Goal: Task Accomplishment & Management: Complete application form

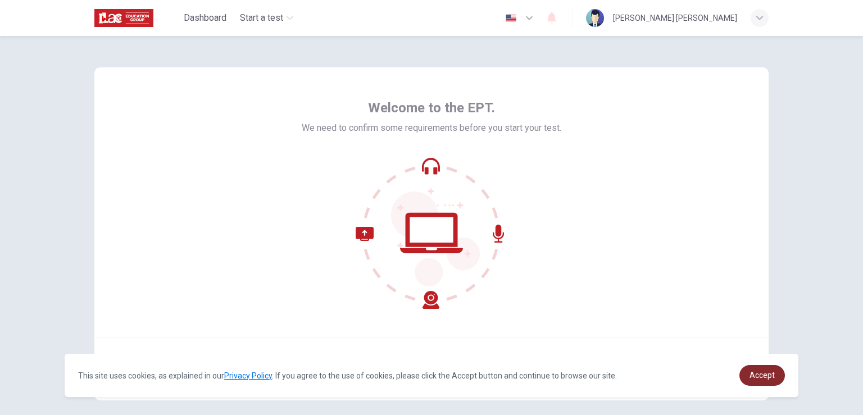
click at [759, 376] on span "Accept" at bounding box center [761, 375] width 25 height 9
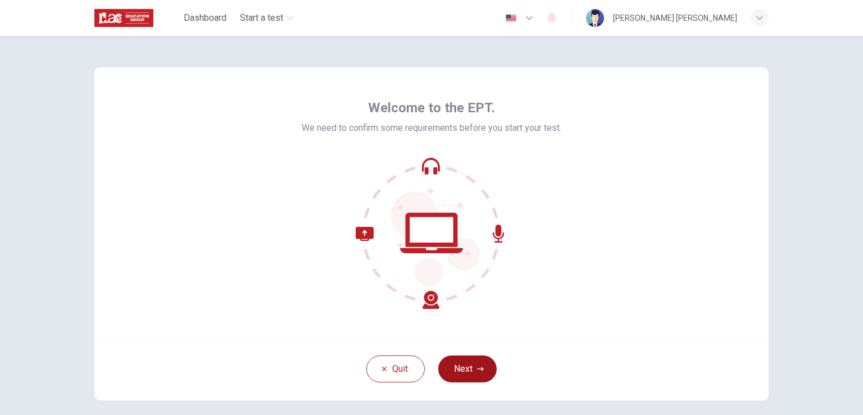
click at [464, 377] on button "Next" at bounding box center [467, 369] width 58 height 27
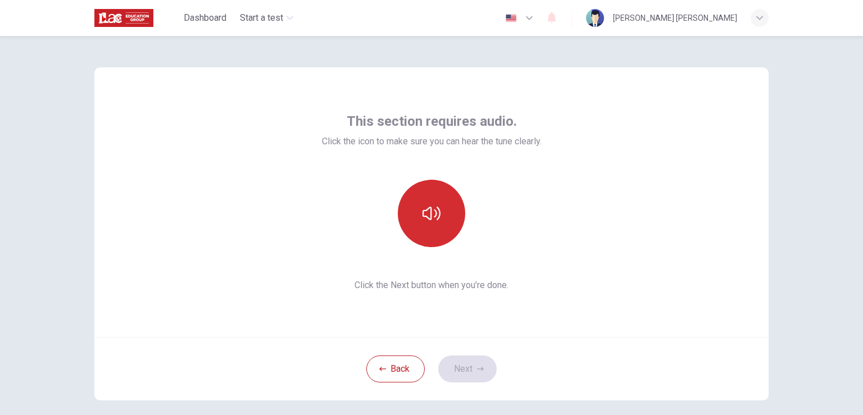
click at [445, 225] on button "button" at bounding box center [431, 213] width 67 height 67
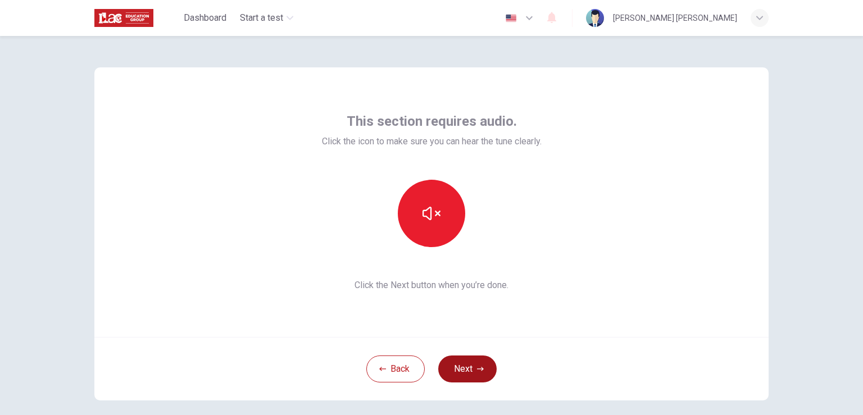
click at [469, 367] on button "Next" at bounding box center [467, 369] width 58 height 27
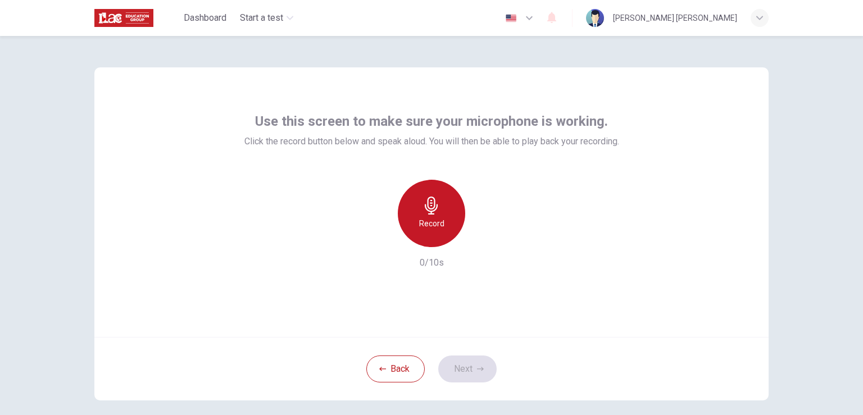
click at [438, 222] on h6 "Record" at bounding box center [431, 223] width 25 height 13
click at [454, 224] on div "Stop" at bounding box center [431, 213] width 67 height 67
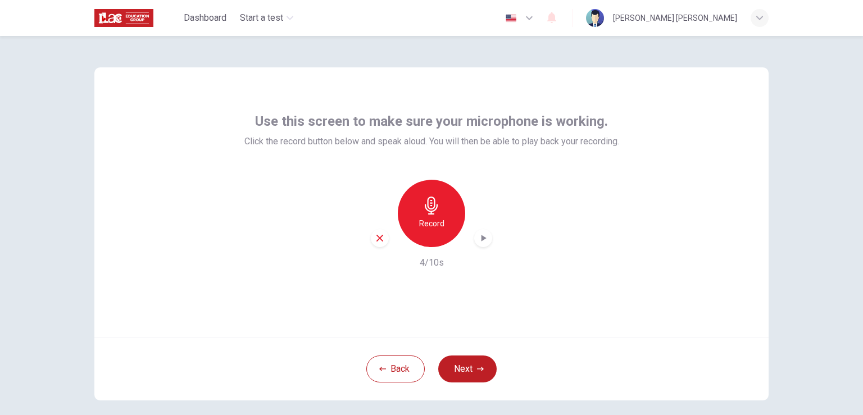
click at [484, 244] on icon "button" at bounding box center [482, 238] width 11 height 11
click at [477, 361] on button "Next" at bounding box center [467, 369] width 58 height 27
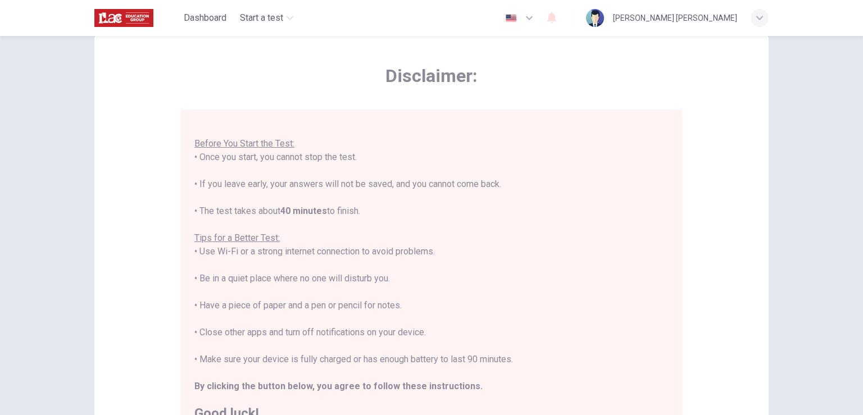
scroll to position [65, 0]
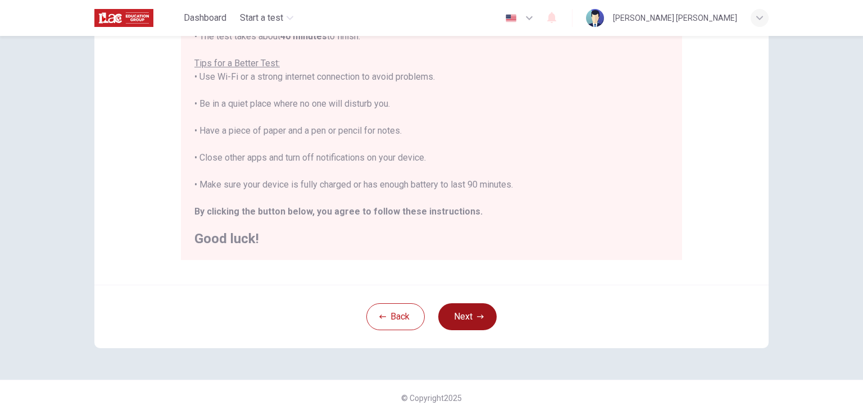
click at [447, 305] on button "Next" at bounding box center [467, 316] width 58 height 27
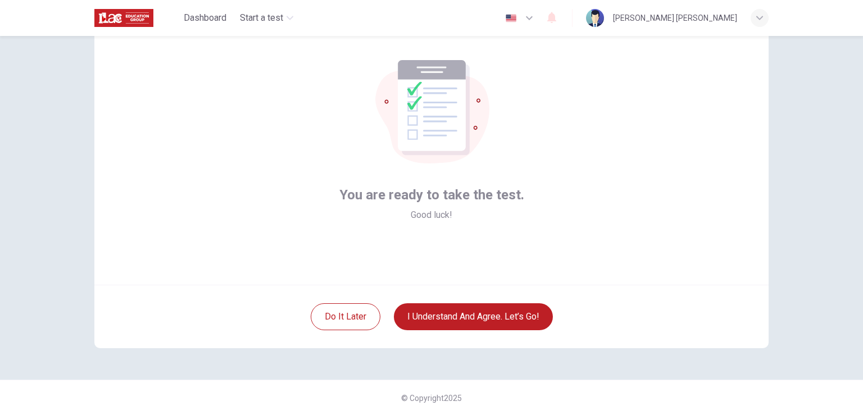
scroll to position [0, 0]
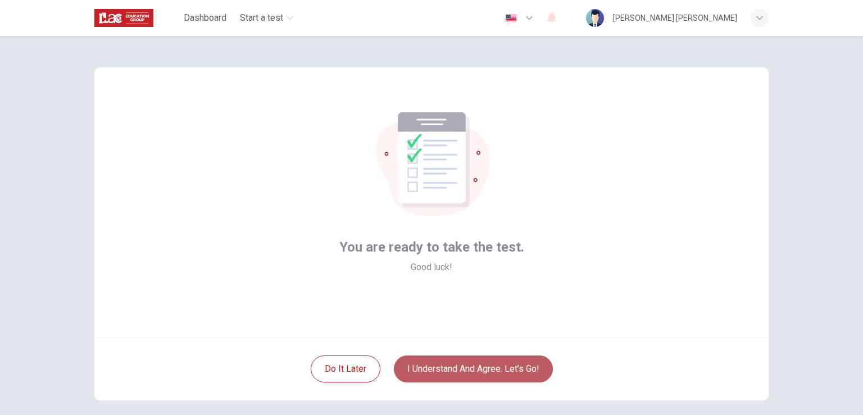
click at [470, 368] on button "I understand and agree. Let’s go!" at bounding box center [473, 369] width 159 height 27
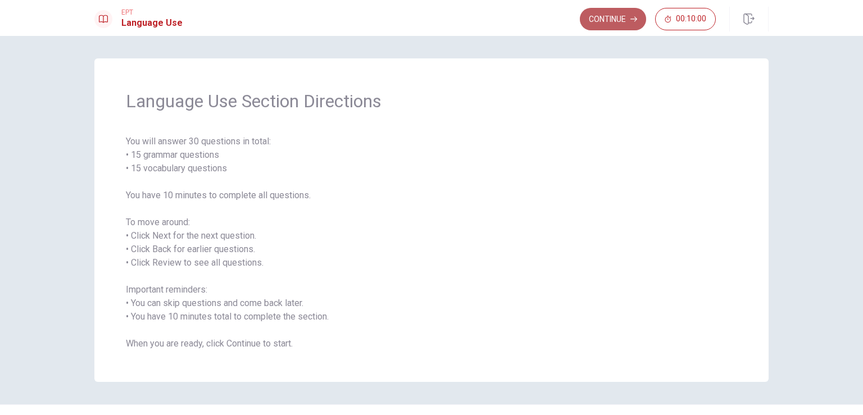
click at [592, 30] on button "Continue" at bounding box center [613, 19] width 66 height 22
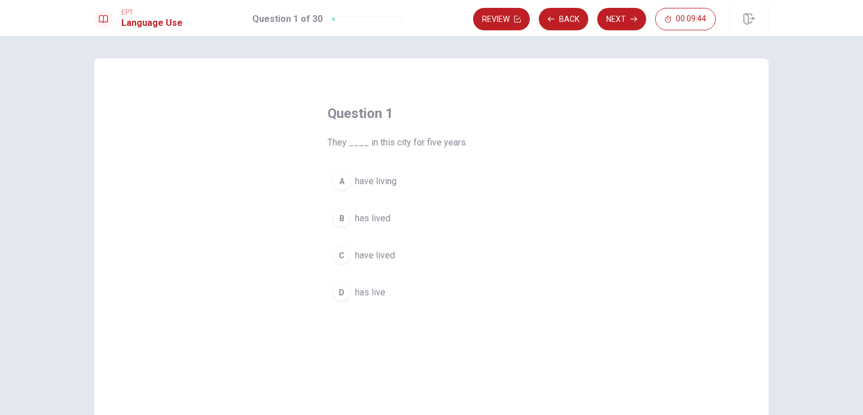
click at [340, 256] on div "C" at bounding box center [342, 256] width 18 height 18
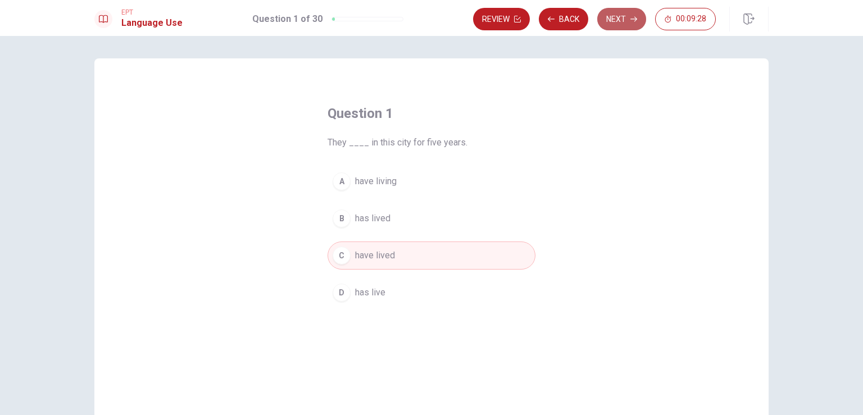
click at [610, 25] on button "Next" at bounding box center [621, 19] width 49 height 22
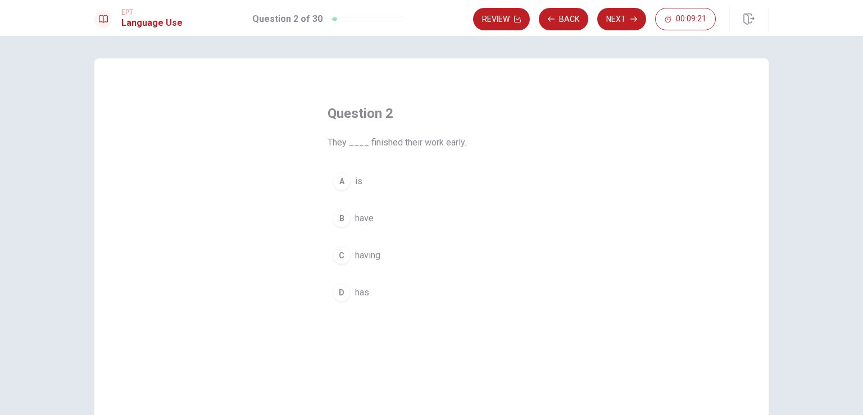
click at [359, 220] on span "have" at bounding box center [364, 218] width 19 height 13
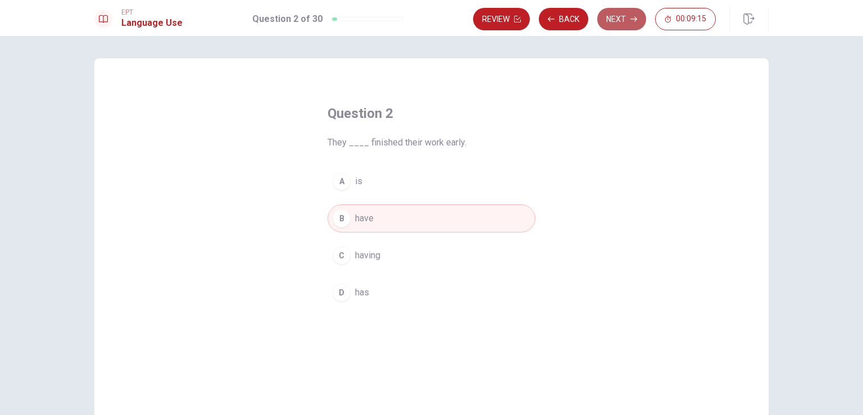
click at [612, 28] on button "Next" at bounding box center [621, 19] width 49 height 22
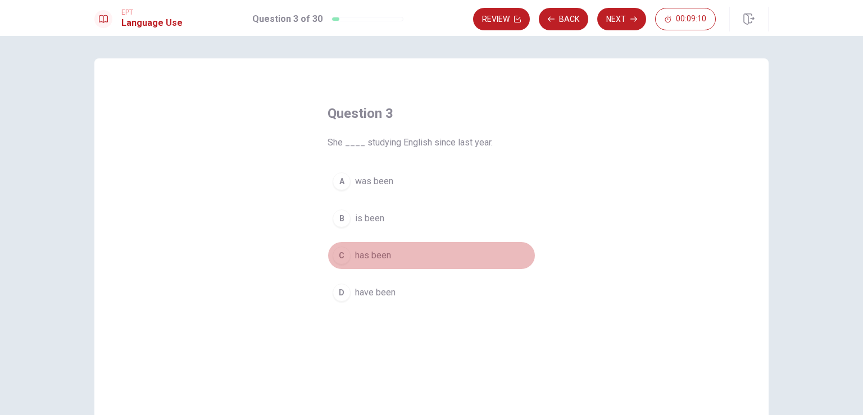
click at [336, 262] on div "C" at bounding box center [342, 256] width 18 height 18
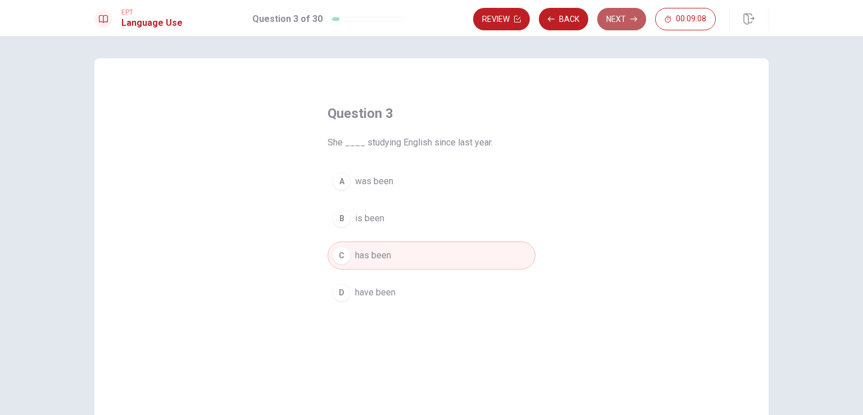
click at [615, 25] on button "Next" at bounding box center [621, 19] width 49 height 22
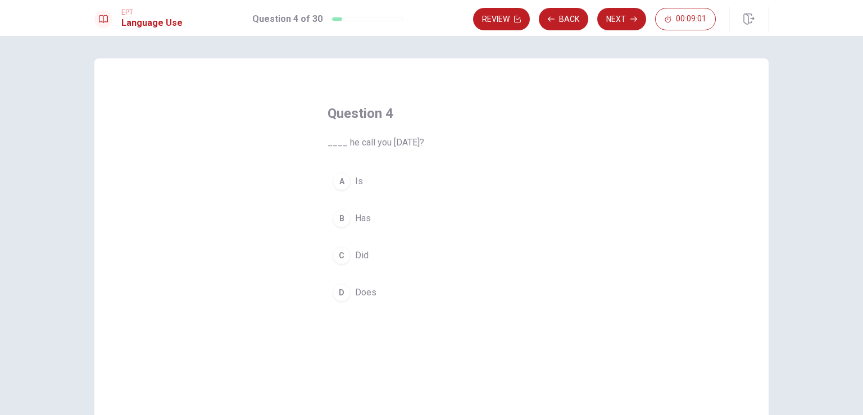
click at [347, 248] on button "C Did" at bounding box center [432, 256] width 208 height 28
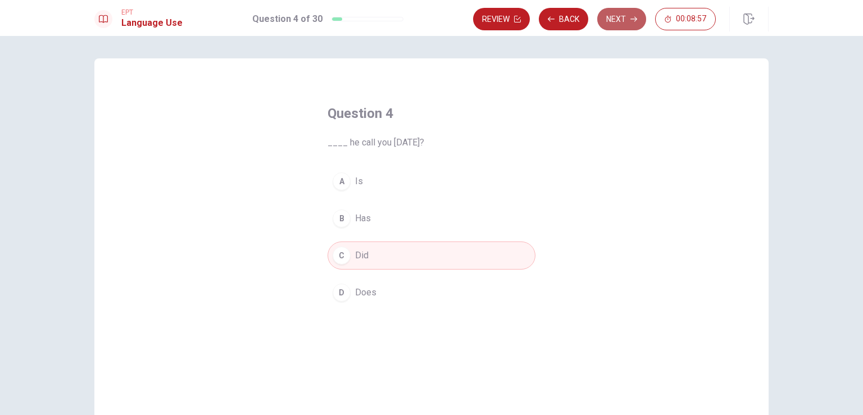
click at [629, 21] on button "Next" at bounding box center [621, 19] width 49 height 22
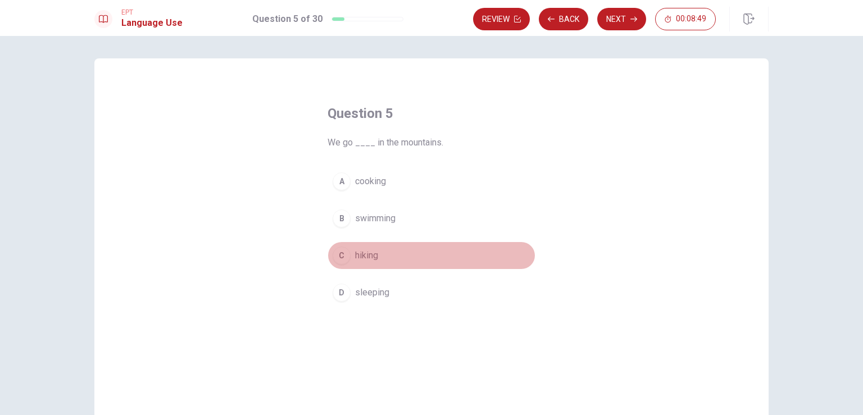
click at [352, 258] on button "C hiking" at bounding box center [432, 256] width 208 height 28
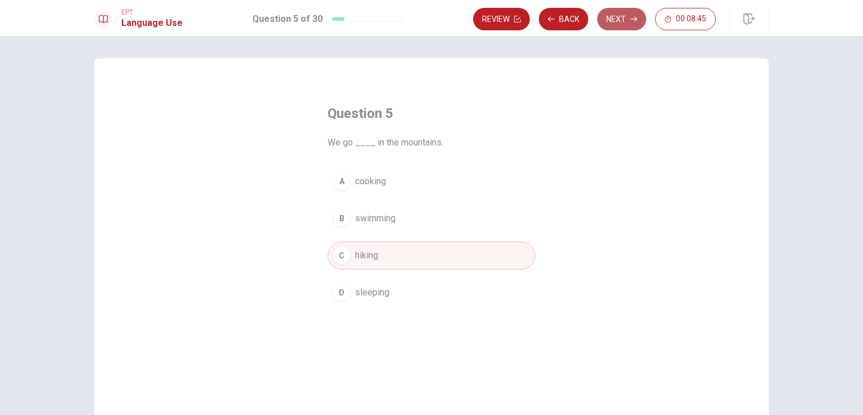
click at [616, 24] on button "Next" at bounding box center [621, 19] width 49 height 22
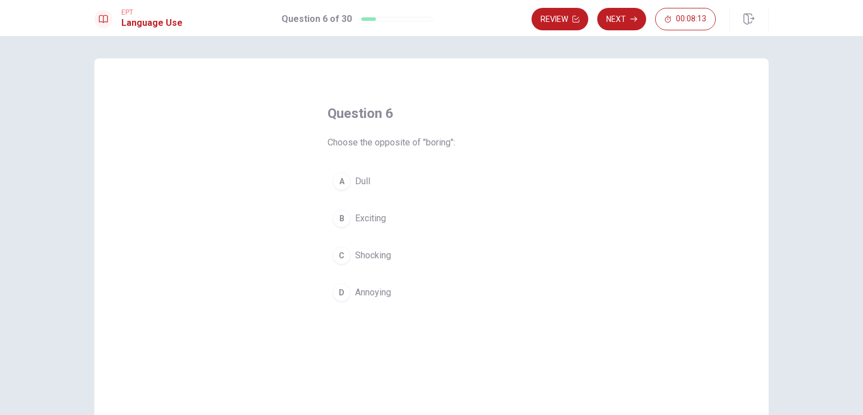
click at [336, 292] on div "D" at bounding box center [342, 293] width 18 height 18
click at [345, 191] on button "A Dull" at bounding box center [432, 181] width 208 height 28
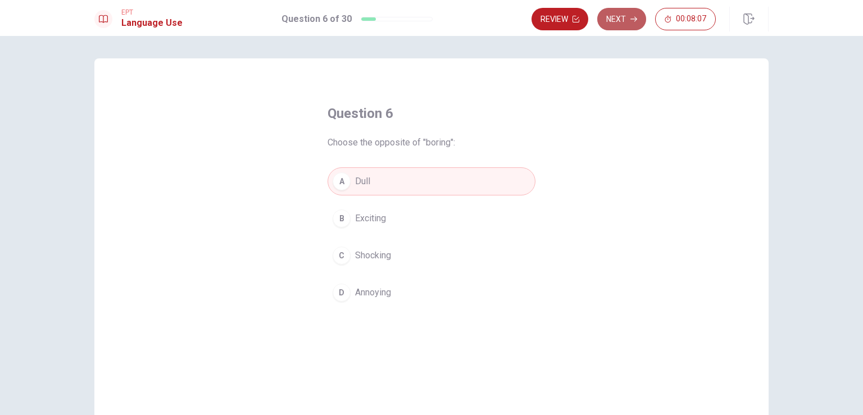
click at [623, 23] on button "Next" at bounding box center [621, 19] width 49 height 22
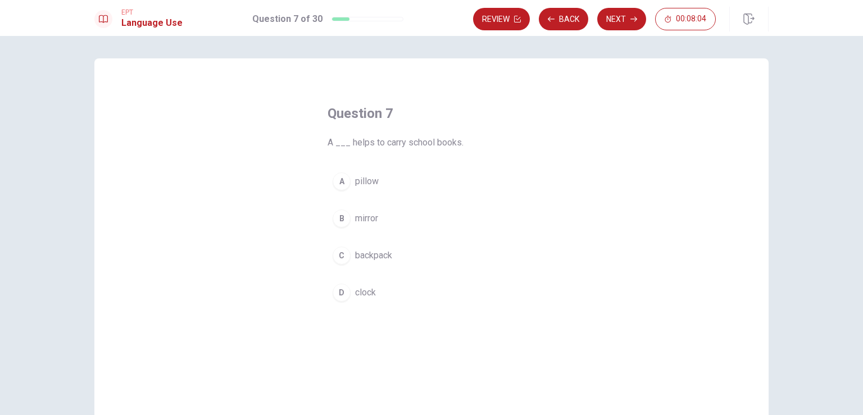
click at [360, 253] on span "backpack" at bounding box center [373, 255] width 37 height 13
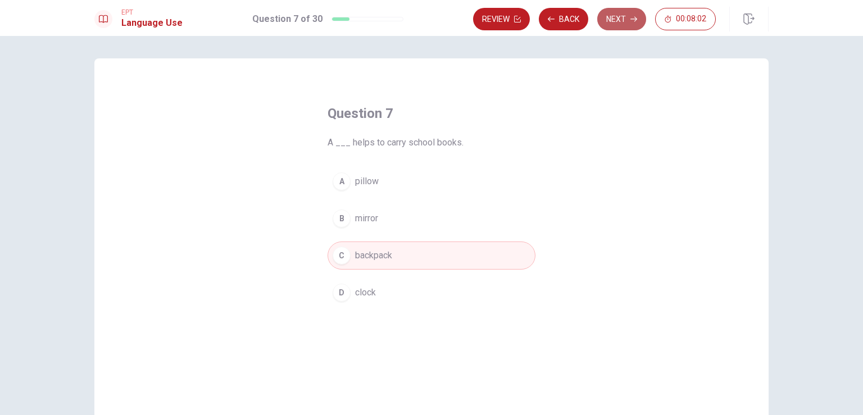
click at [598, 24] on button "Next" at bounding box center [621, 19] width 49 height 22
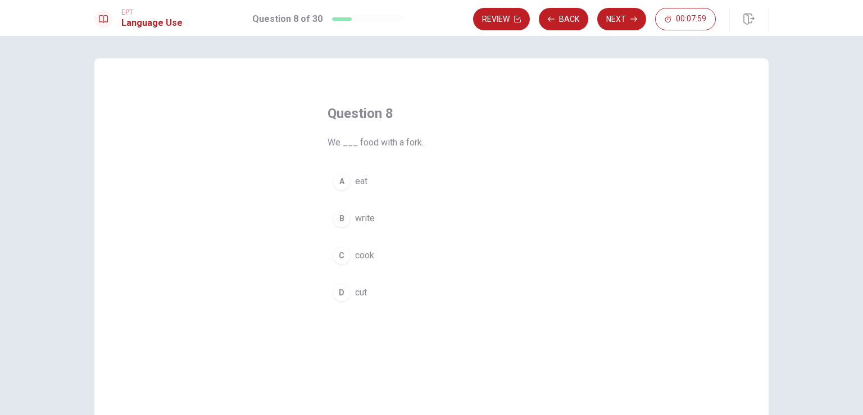
click at [358, 181] on span "eat" at bounding box center [361, 181] width 12 height 13
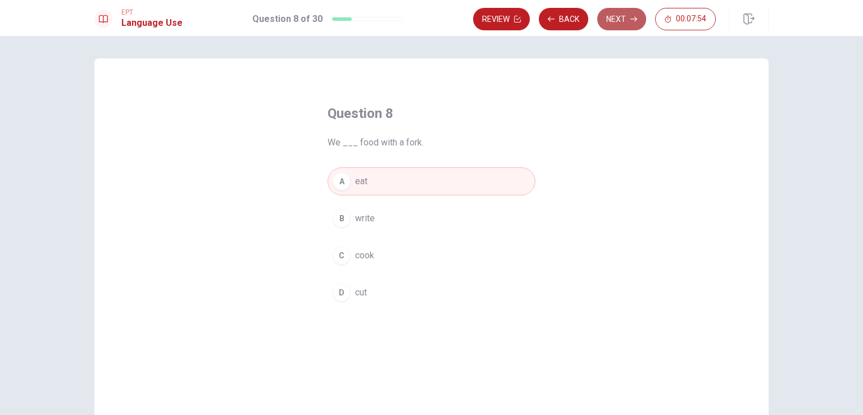
click at [610, 24] on button "Next" at bounding box center [621, 19] width 49 height 22
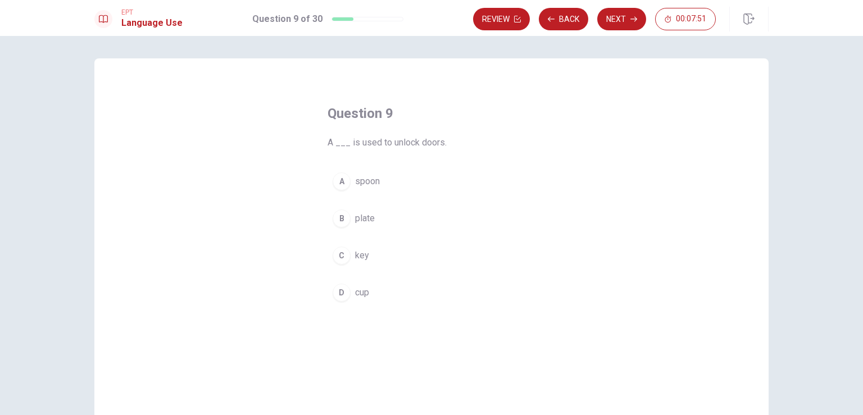
click at [343, 258] on div "C" at bounding box center [342, 256] width 18 height 18
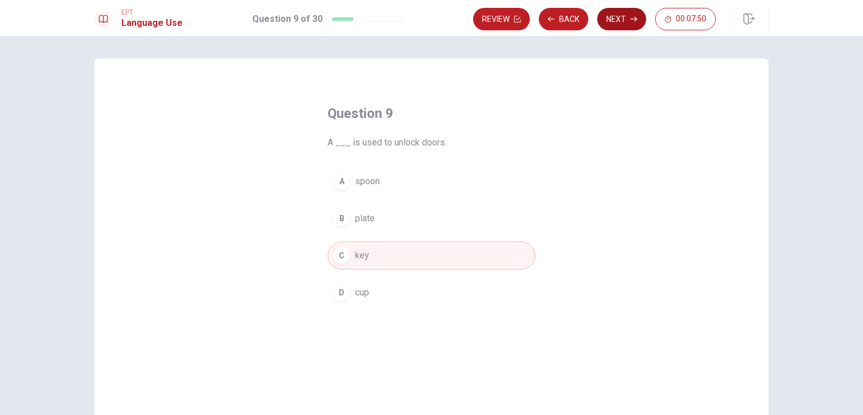
click at [610, 24] on button "Next" at bounding box center [621, 19] width 49 height 22
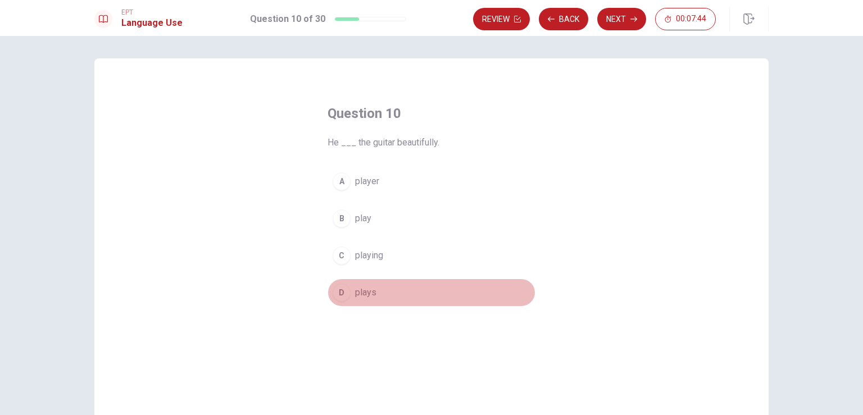
click at [342, 286] on div "D" at bounding box center [342, 293] width 18 height 18
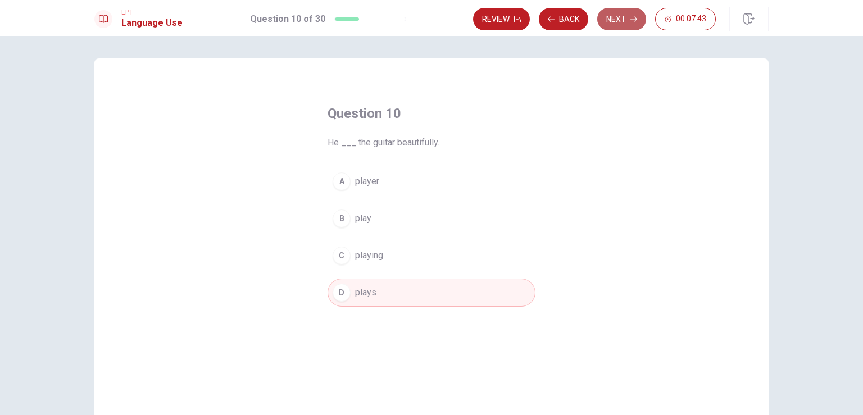
click at [612, 18] on button "Next" at bounding box center [621, 19] width 49 height 22
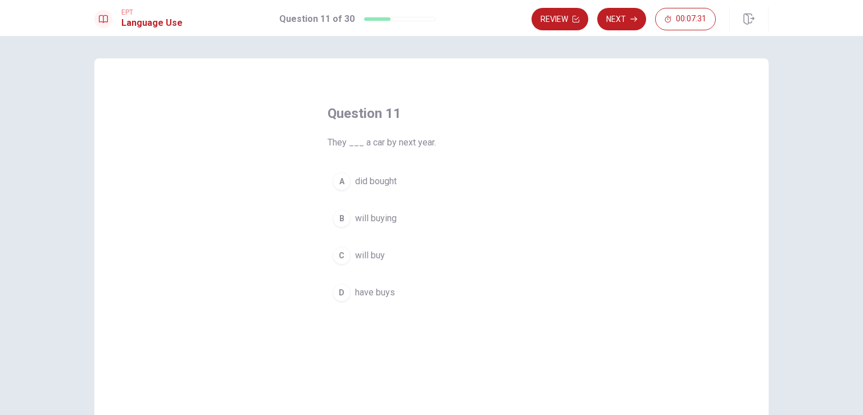
click at [343, 258] on div "C" at bounding box center [342, 256] width 18 height 18
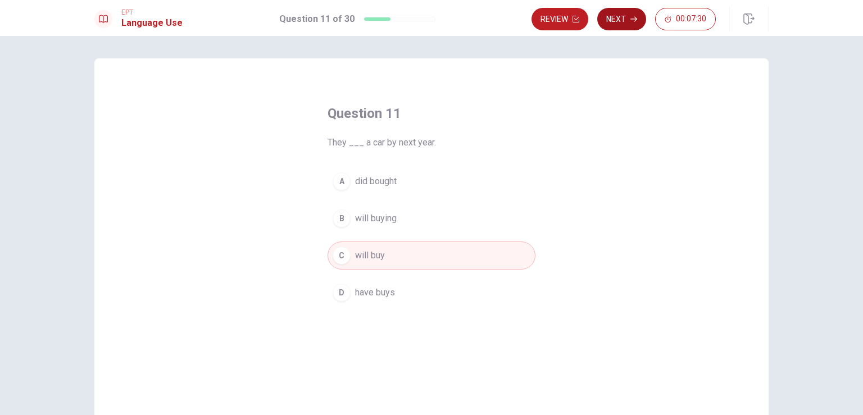
click at [622, 26] on button "Next" at bounding box center [621, 19] width 49 height 22
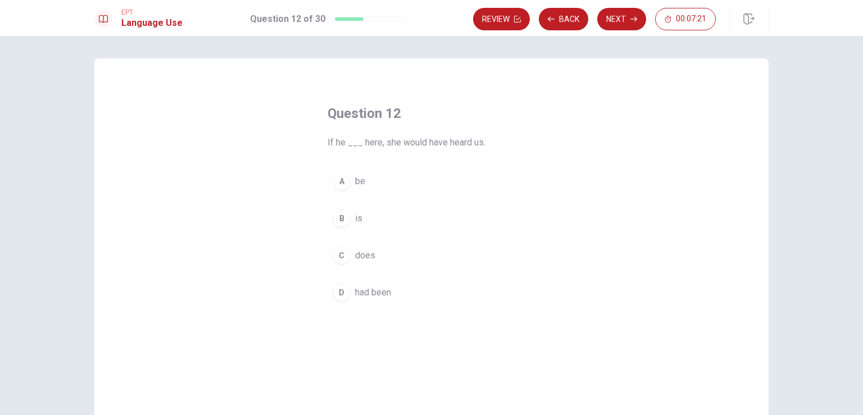
click at [334, 293] on div "D" at bounding box center [342, 293] width 18 height 18
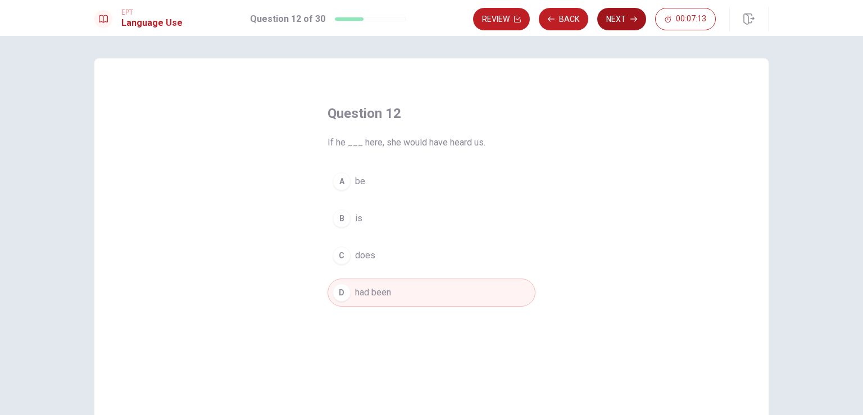
click at [620, 24] on button "Next" at bounding box center [621, 19] width 49 height 22
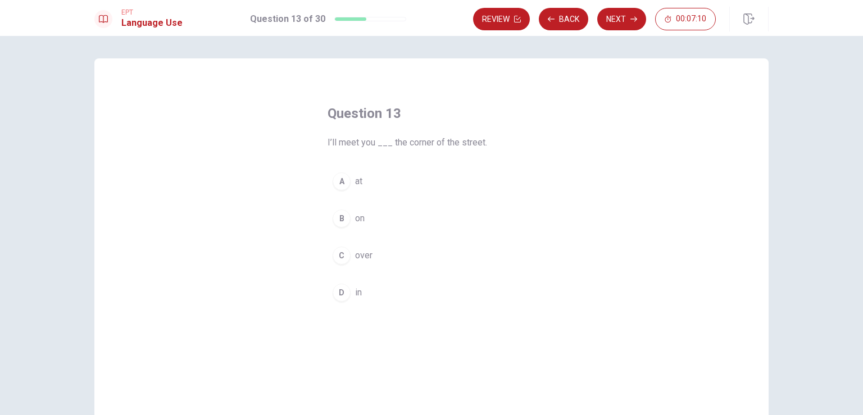
click at [336, 178] on div "A" at bounding box center [342, 181] width 18 height 18
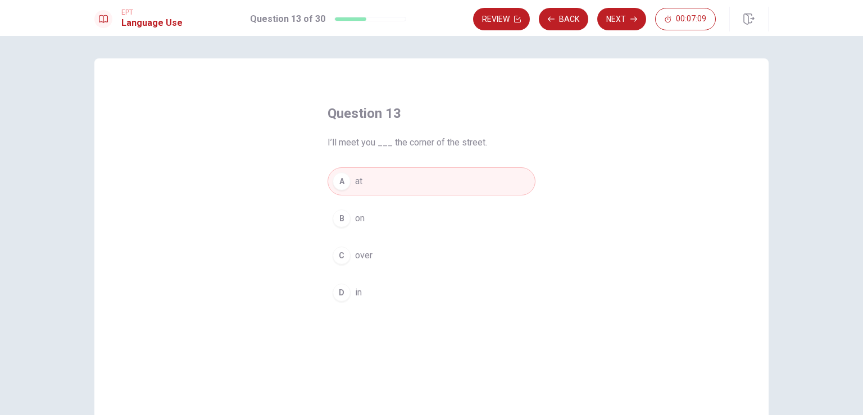
click at [335, 291] on div "D" at bounding box center [342, 293] width 18 height 18
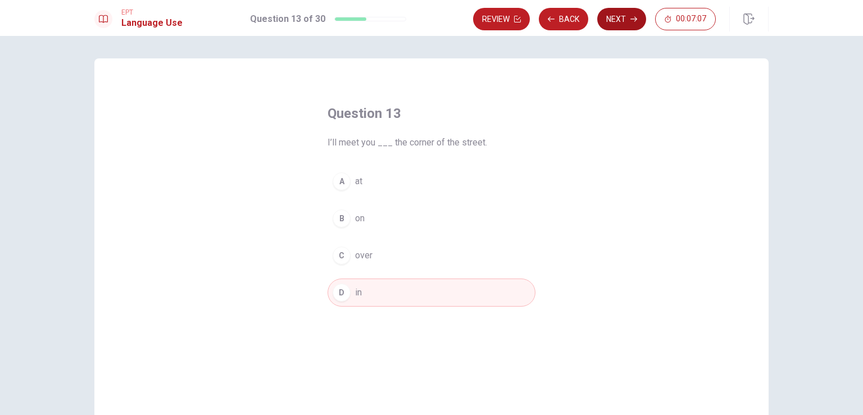
click at [604, 30] on button "Next" at bounding box center [621, 19] width 49 height 22
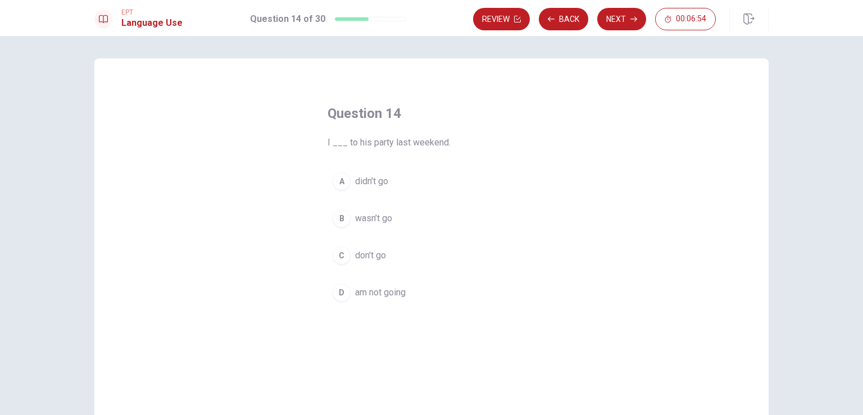
click at [366, 182] on span "didn’t go" at bounding box center [371, 181] width 33 height 13
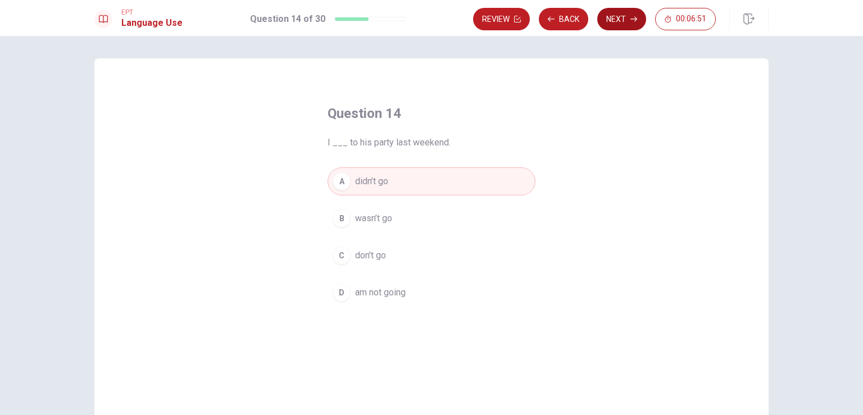
click at [612, 28] on button "Next" at bounding box center [621, 19] width 49 height 22
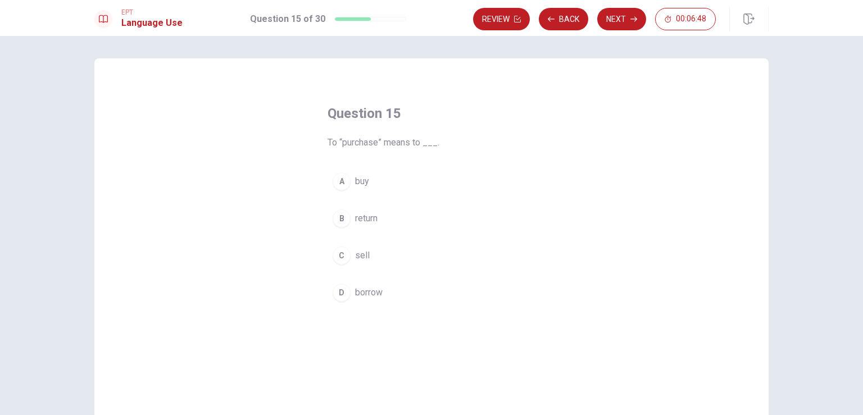
click at [369, 180] on button "A buy" at bounding box center [432, 181] width 208 height 28
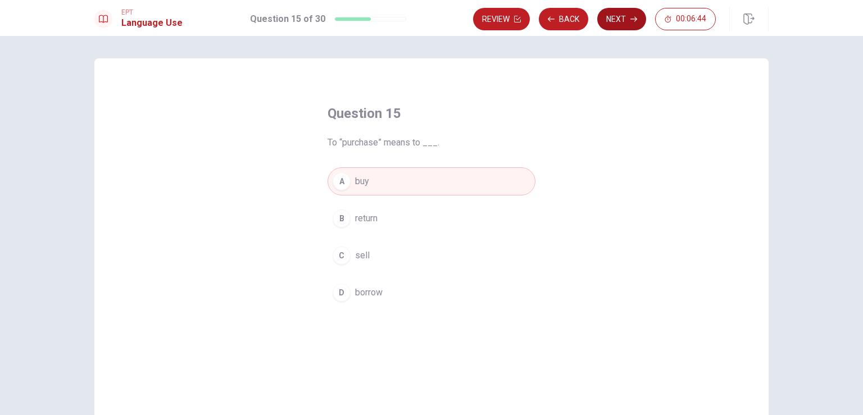
click at [604, 26] on button "Next" at bounding box center [621, 19] width 49 height 22
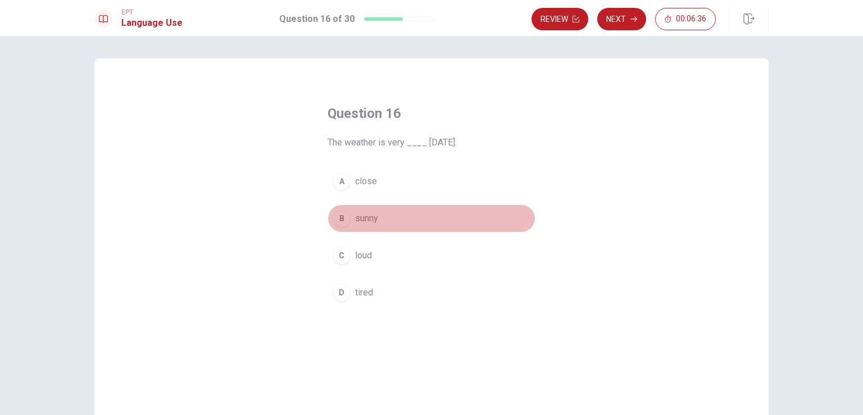
click at [340, 217] on div "B" at bounding box center [342, 219] width 18 height 18
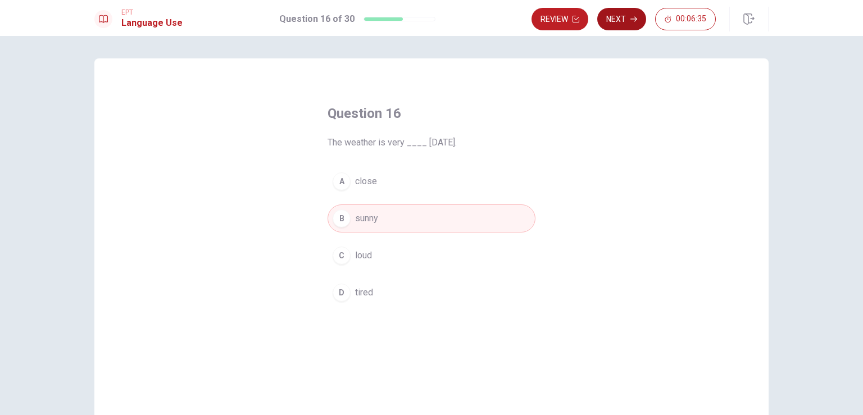
click at [623, 24] on button "Next" at bounding box center [621, 19] width 49 height 22
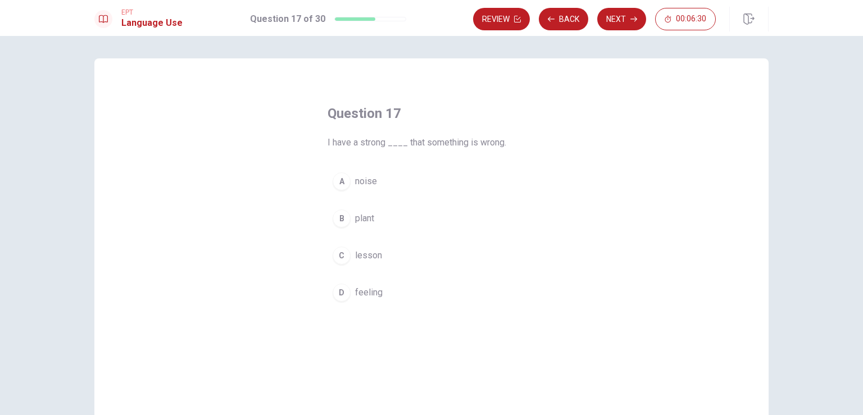
click at [384, 291] on button "D feeling" at bounding box center [432, 293] width 208 height 28
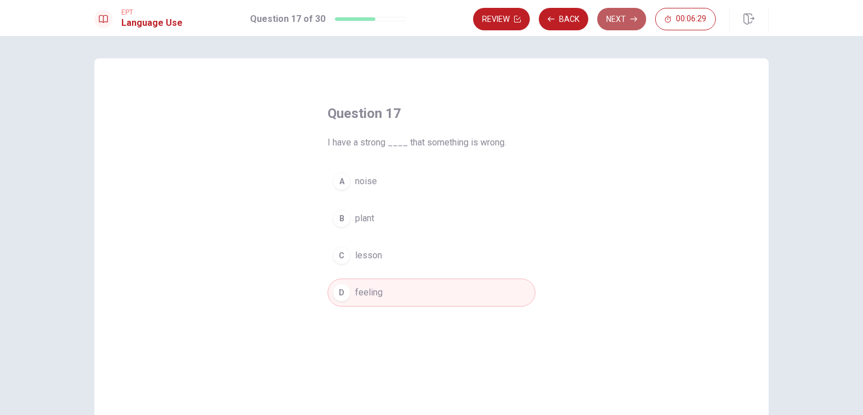
click at [608, 21] on button "Next" at bounding box center [621, 19] width 49 height 22
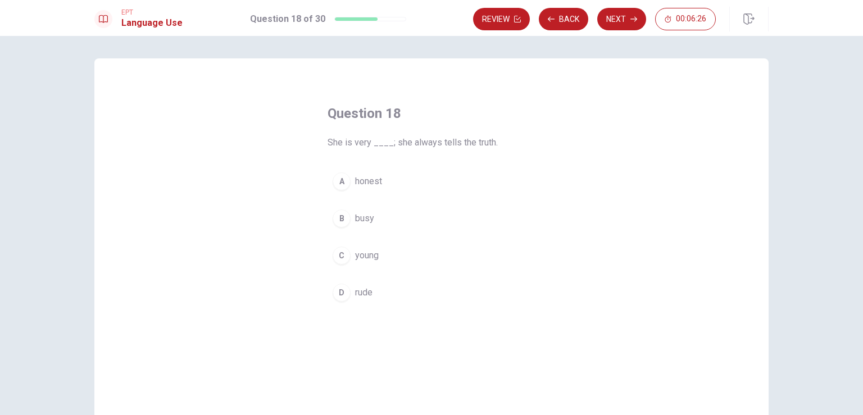
click at [370, 183] on span "honest" at bounding box center [368, 181] width 27 height 13
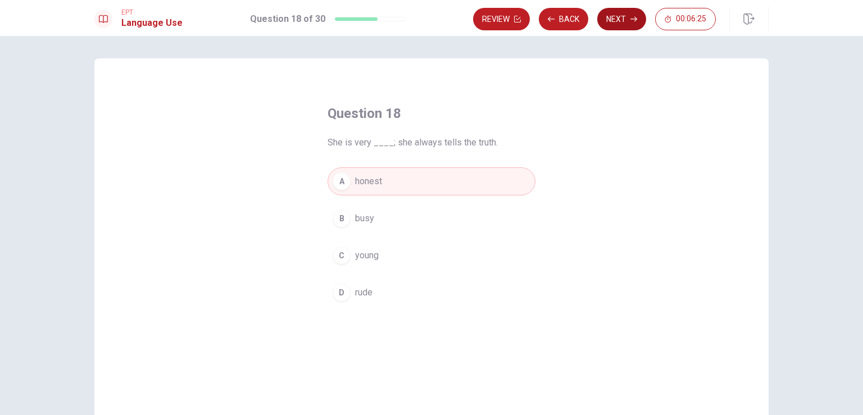
click at [607, 22] on button "Next" at bounding box center [621, 19] width 49 height 22
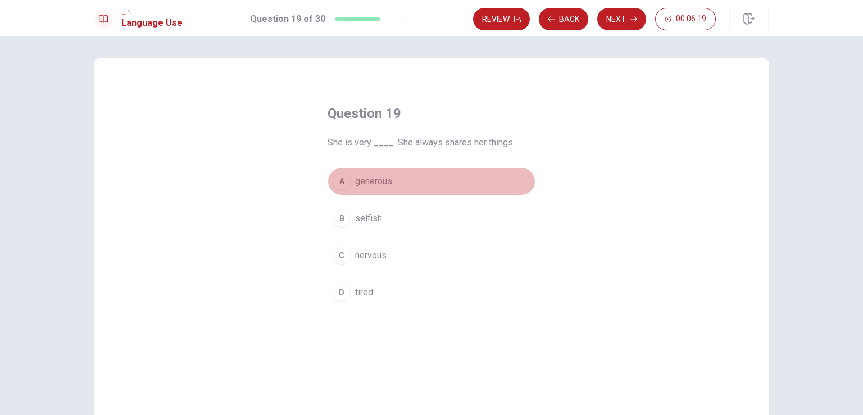
click at [341, 180] on div "A" at bounding box center [342, 181] width 18 height 18
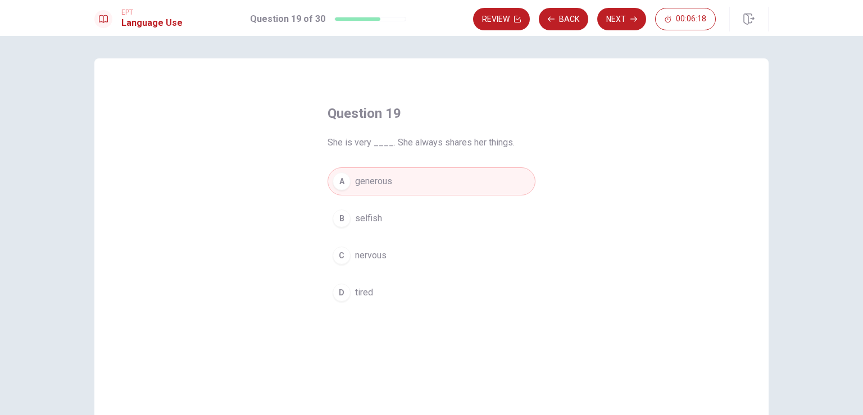
click at [597, 31] on div "Review Back Next 00:06:18" at bounding box center [620, 19] width 295 height 25
click at [602, 25] on button "Next" at bounding box center [621, 19] width 49 height 22
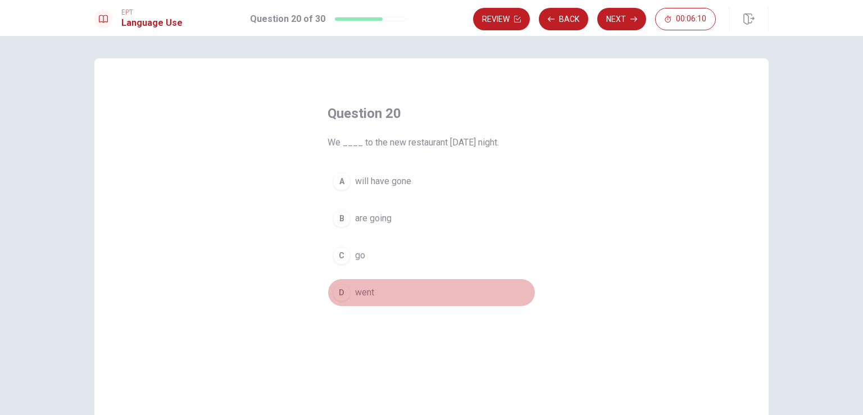
click at [348, 290] on button "D went" at bounding box center [432, 293] width 208 height 28
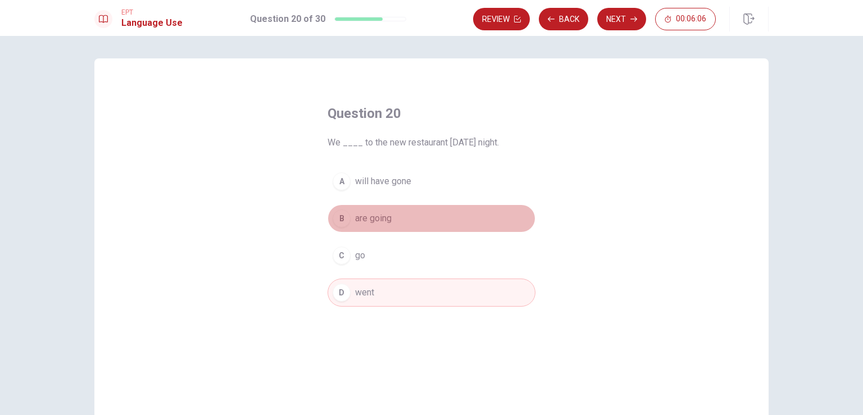
click at [345, 222] on div "B" at bounding box center [342, 219] width 18 height 18
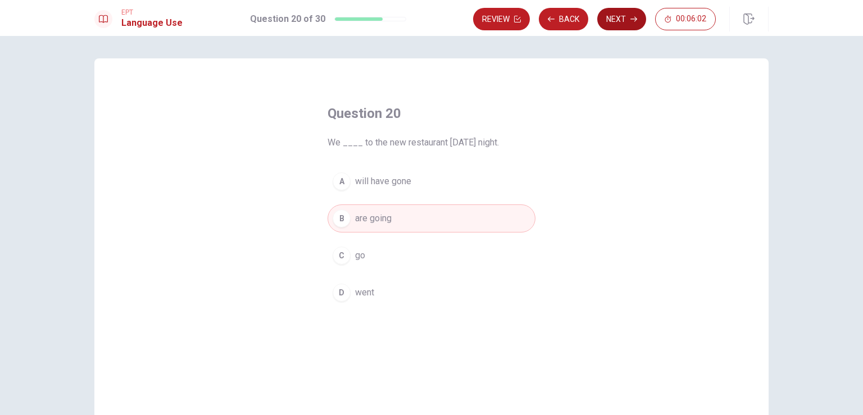
click at [613, 26] on button "Next" at bounding box center [621, 19] width 49 height 22
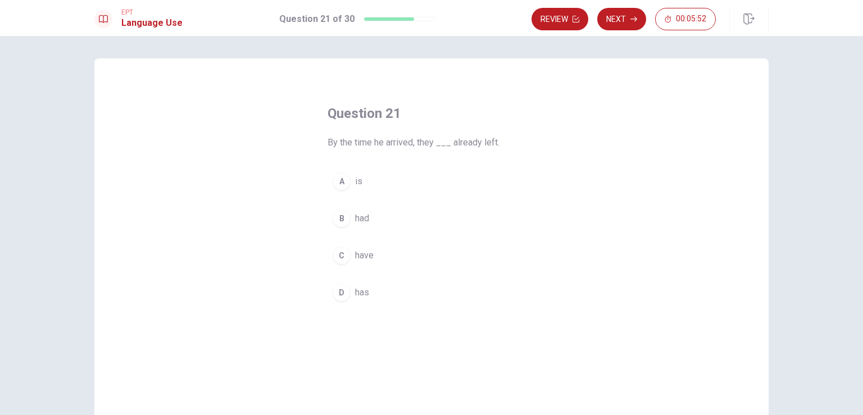
click at [357, 221] on span "had" at bounding box center [362, 218] width 14 height 13
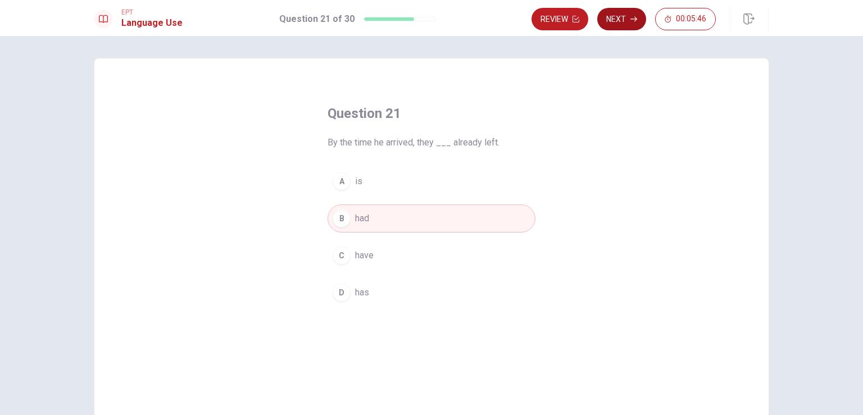
click at [630, 20] on icon "button" at bounding box center [633, 19] width 7 height 7
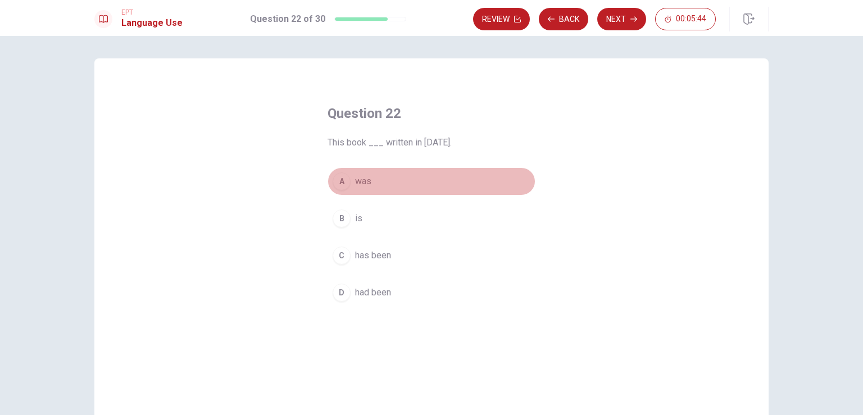
click at [357, 179] on span "was" at bounding box center [363, 181] width 16 height 13
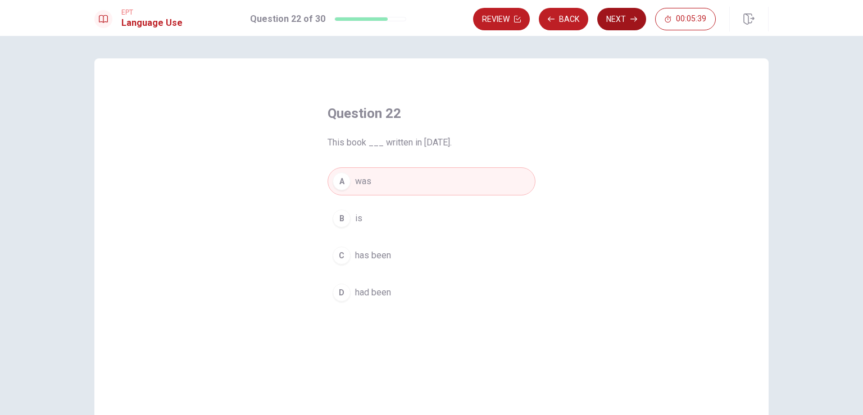
click at [622, 24] on button "Next" at bounding box center [621, 19] width 49 height 22
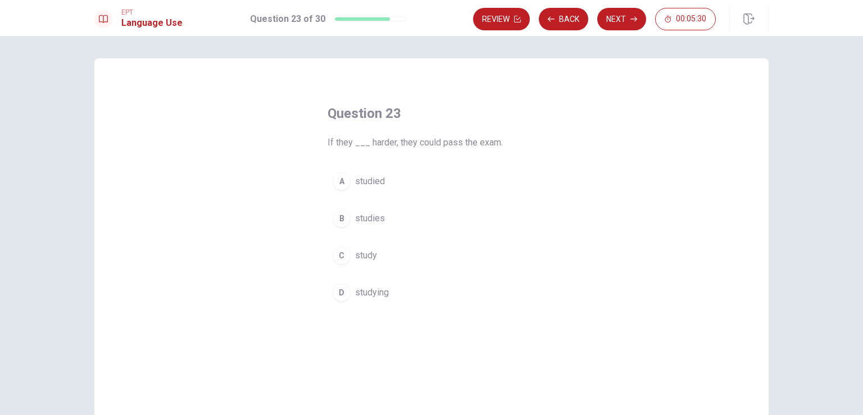
click at [365, 182] on span "studied" at bounding box center [370, 181] width 30 height 13
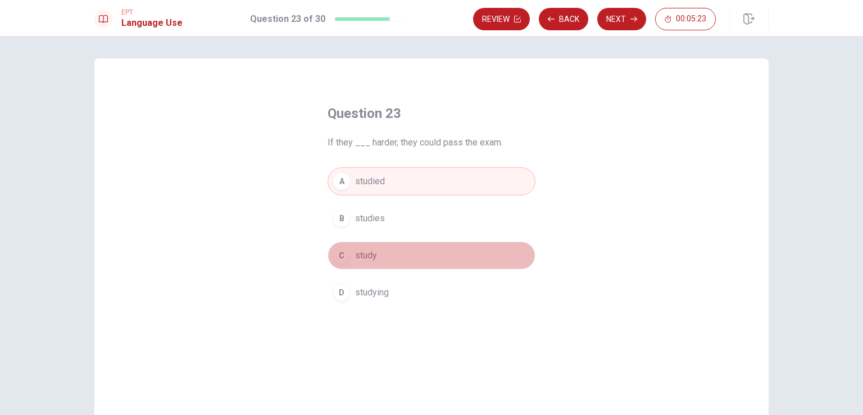
click at [367, 257] on span "study" at bounding box center [366, 255] width 22 height 13
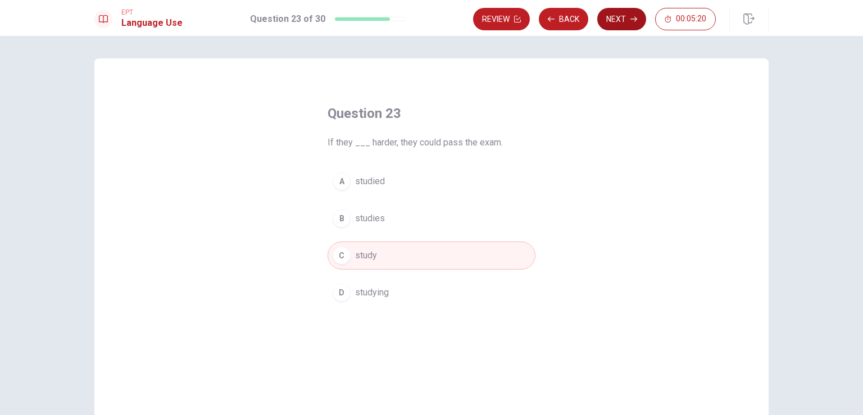
click at [620, 28] on button "Next" at bounding box center [621, 19] width 49 height 22
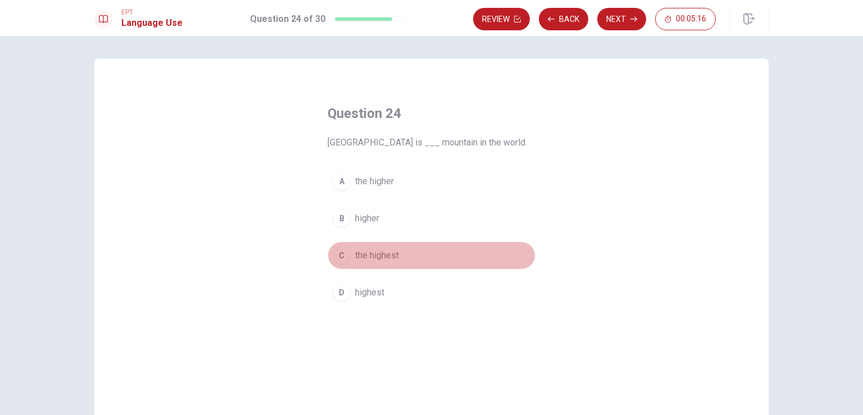
click at [376, 259] on span "the highest" at bounding box center [377, 255] width 44 height 13
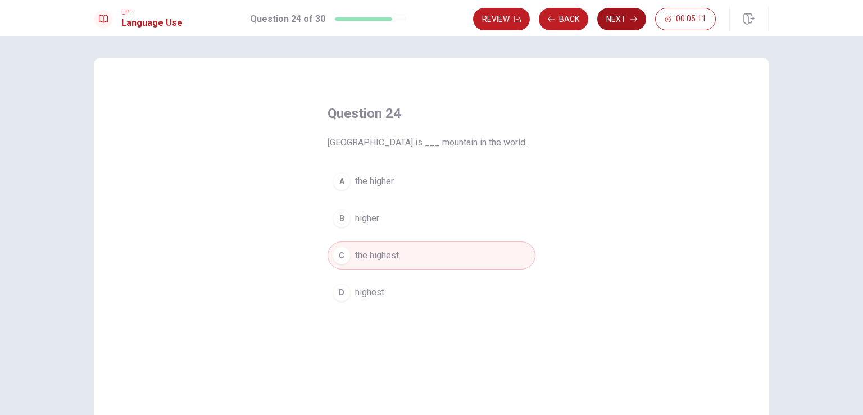
click at [609, 25] on button "Next" at bounding box center [621, 19] width 49 height 22
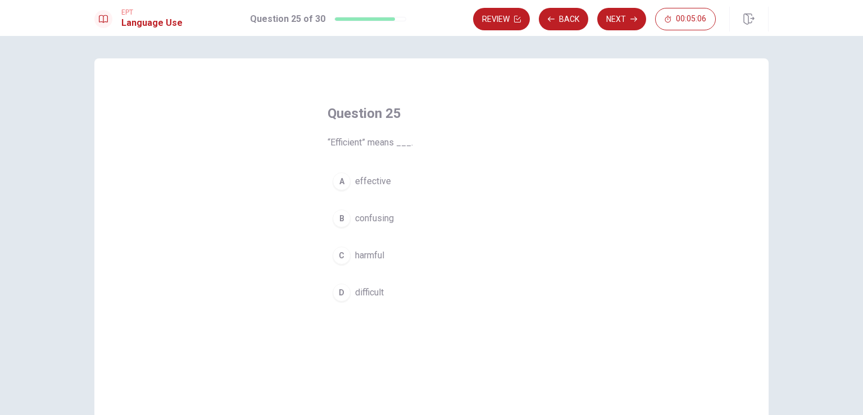
click at [369, 185] on span "effective" at bounding box center [373, 181] width 36 height 13
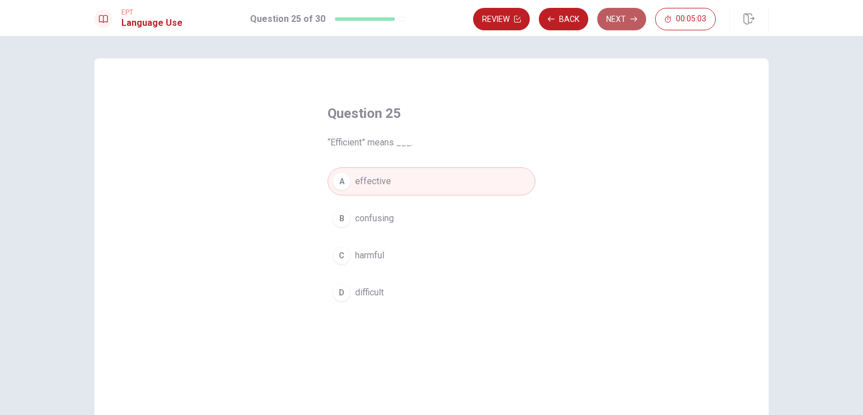
click at [599, 24] on button "Next" at bounding box center [621, 19] width 49 height 22
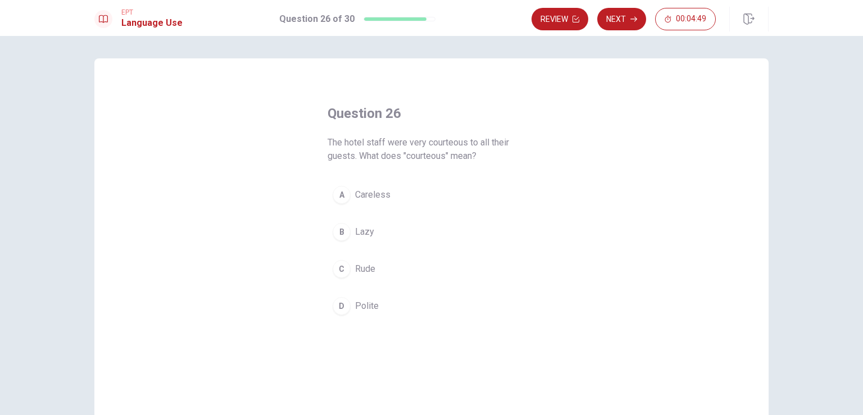
click at [339, 196] on div "A" at bounding box center [342, 195] width 18 height 18
click at [358, 308] on span "Polite" at bounding box center [367, 305] width 24 height 13
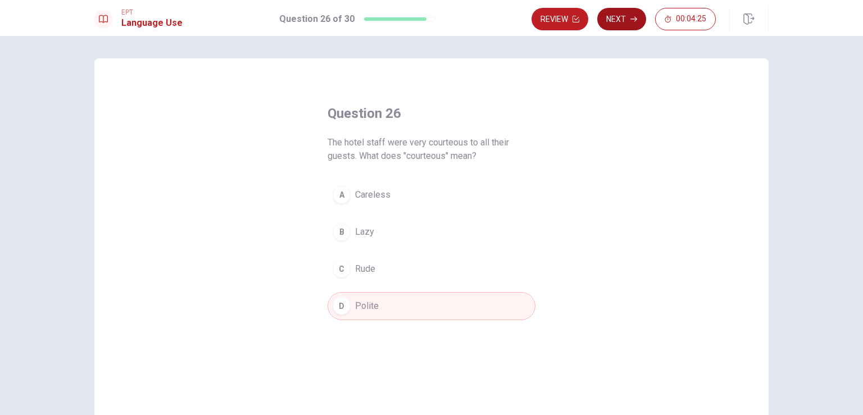
click at [617, 22] on button "Next" at bounding box center [621, 19] width 49 height 22
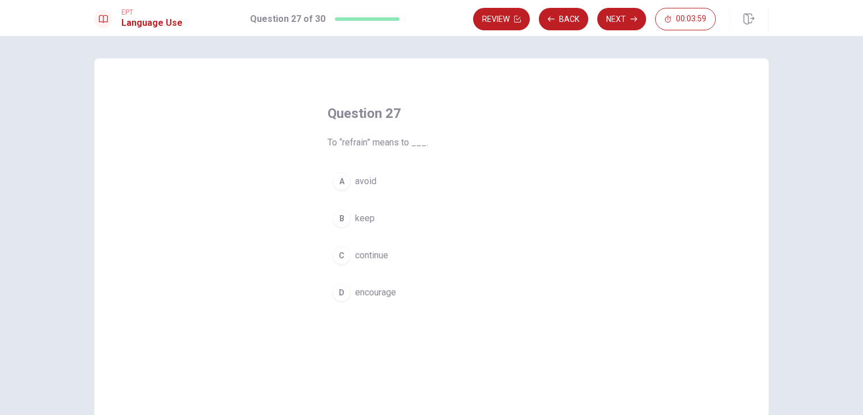
click at [355, 179] on span "avoid" at bounding box center [365, 181] width 21 height 13
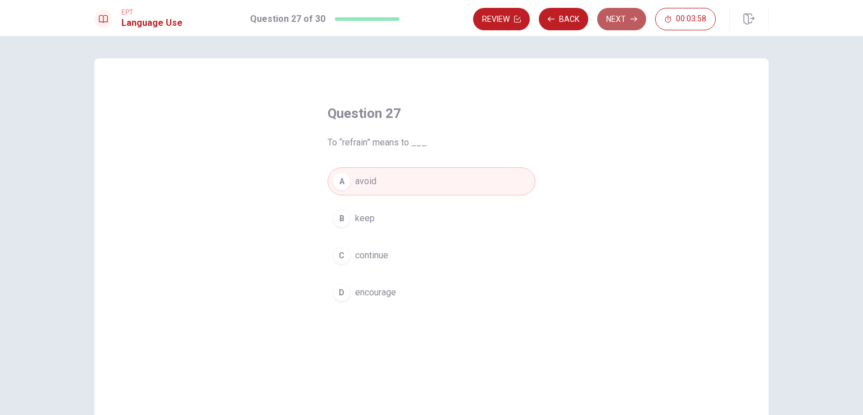
click at [615, 22] on button "Next" at bounding box center [621, 19] width 49 height 22
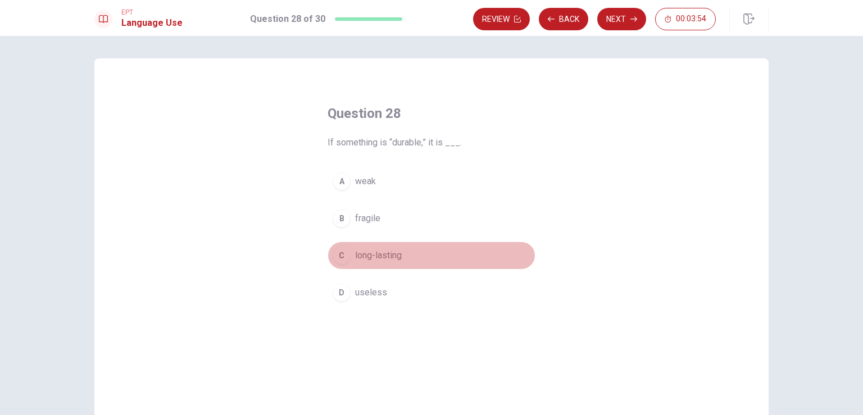
click at [402, 257] on button "C long-lasting" at bounding box center [432, 256] width 208 height 28
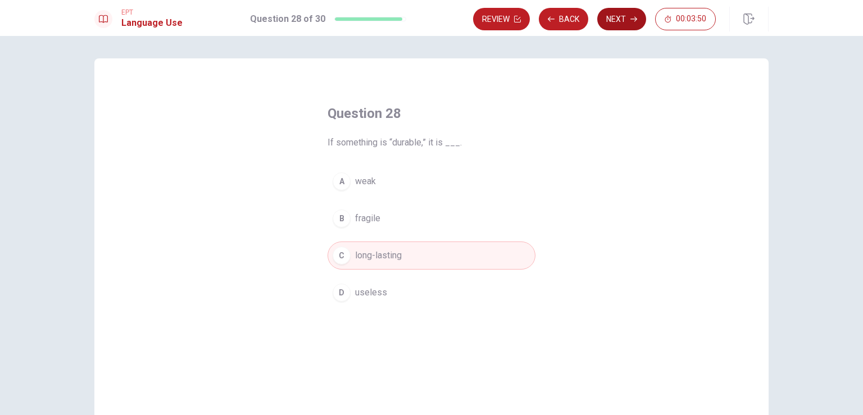
click at [603, 22] on button "Next" at bounding box center [621, 19] width 49 height 22
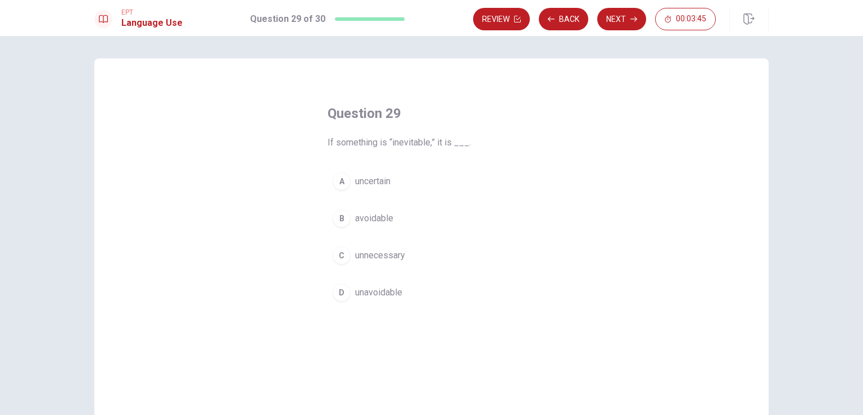
click at [379, 218] on span "avoidable" at bounding box center [374, 218] width 38 height 13
click at [367, 291] on span "unavoidable" at bounding box center [378, 292] width 47 height 13
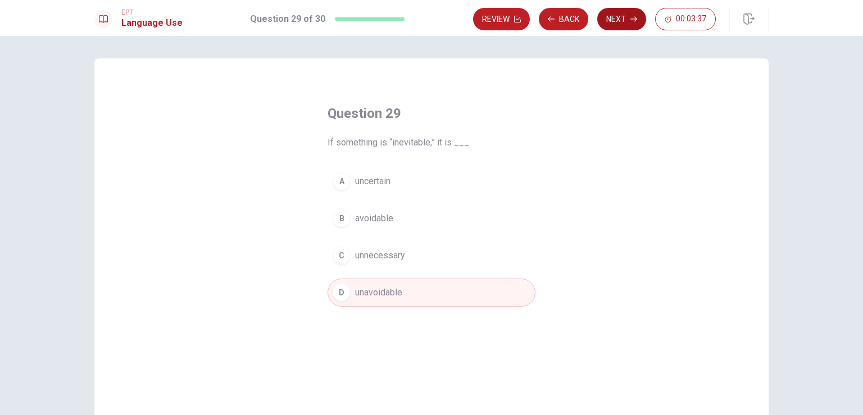
click at [613, 22] on button "Next" at bounding box center [621, 19] width 49 height 22
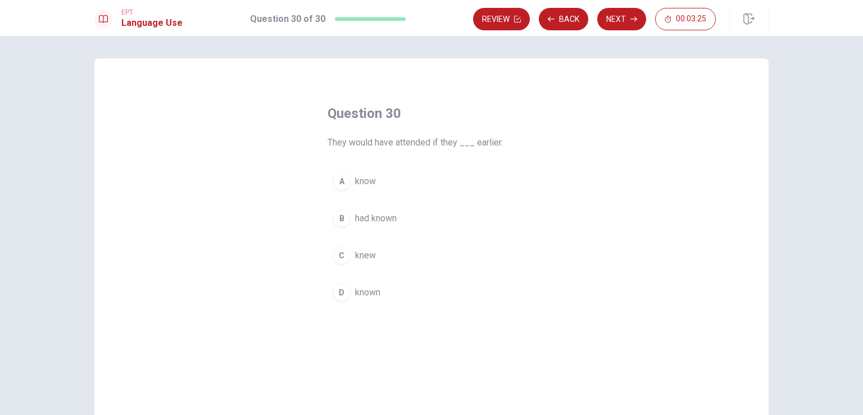
click at [360, 222] on span "had known" at bounding box center [376, 218] width 42 height 13
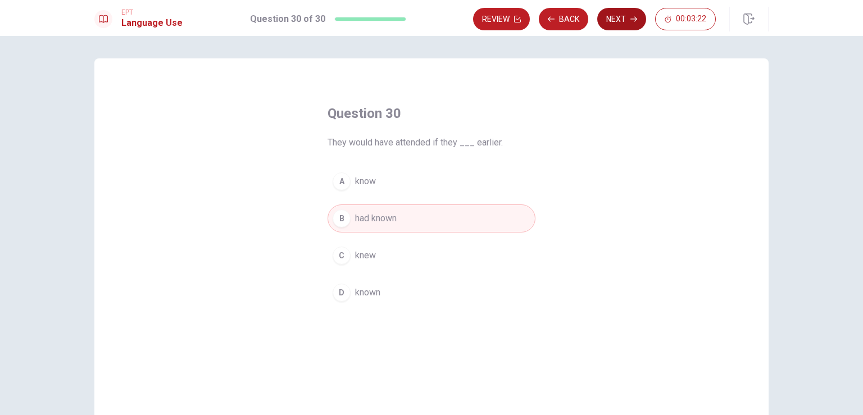
click at [616, 19] on button "Next" at bounding box center [621, 19] width 49 height 22
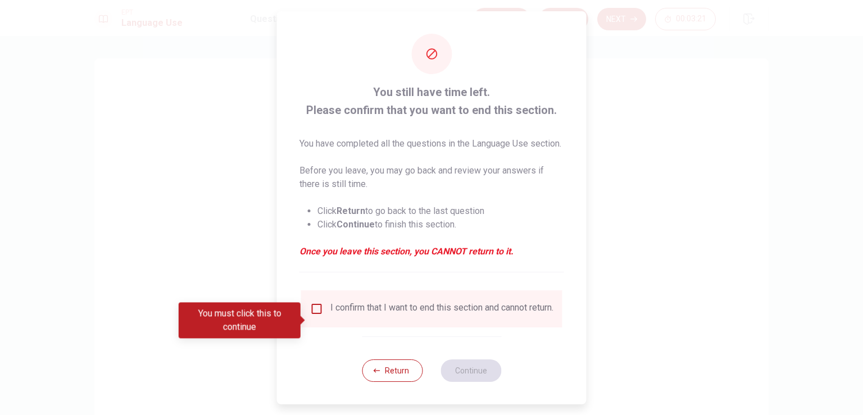
click at [328, 316] on div "I confirm that I want to end this section and cannot return." at bounding box center [431, 308] width 243 height 13
click at [316, 316] on input "You must click this to continue" at bounding box center [316, 308] width 13 height 13
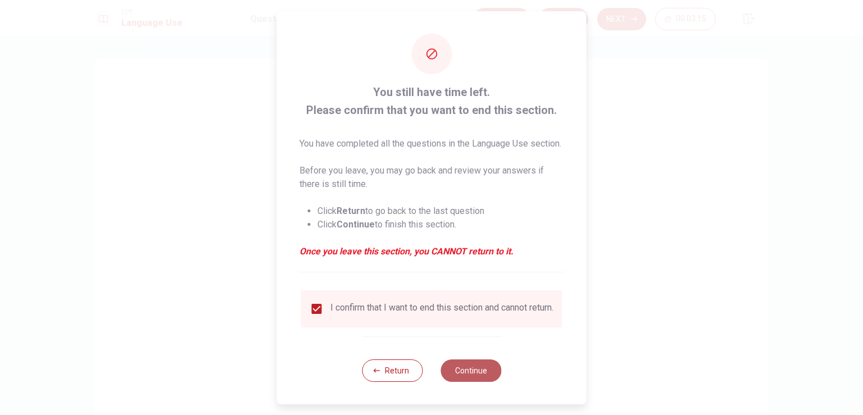
click at [467, 382] on button "Continue" at bounding box center [470, 371] width 61 height 22
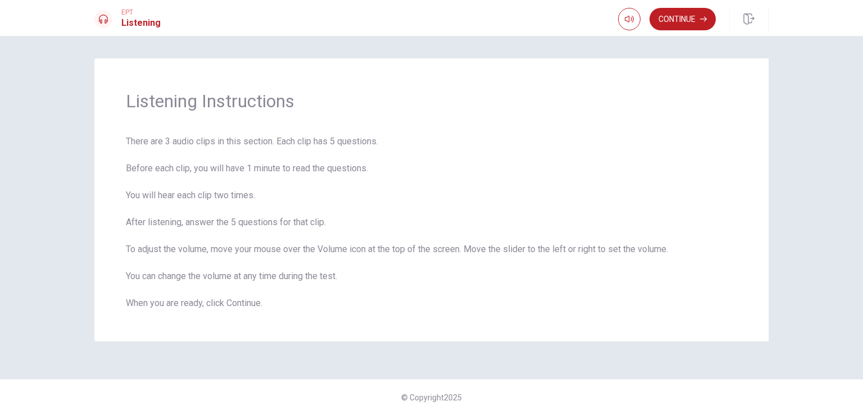
click at [667, 28] on button "Continue" at bounding box center [682, 19] width 66 height 22
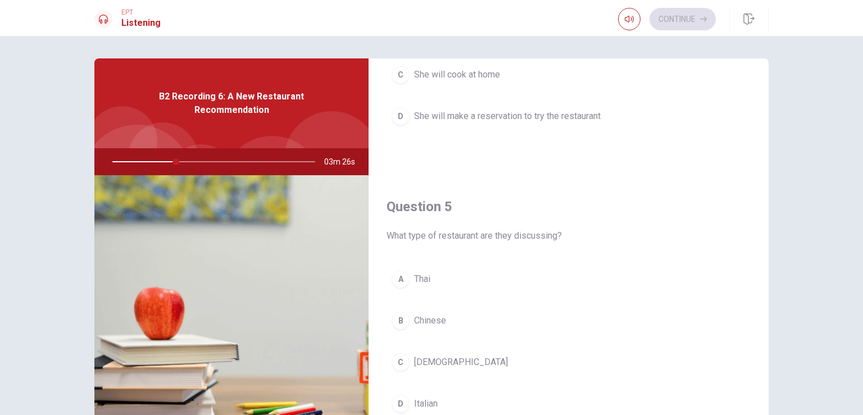
scroll to position [1035, 0]
click at [427, 280] on span "Thai" at bounding box center [422, 277] width 16 height 13
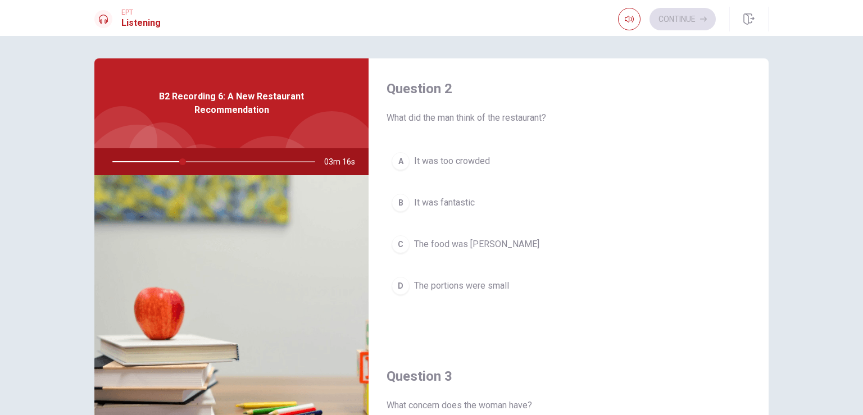
scroll to position [258, 0]
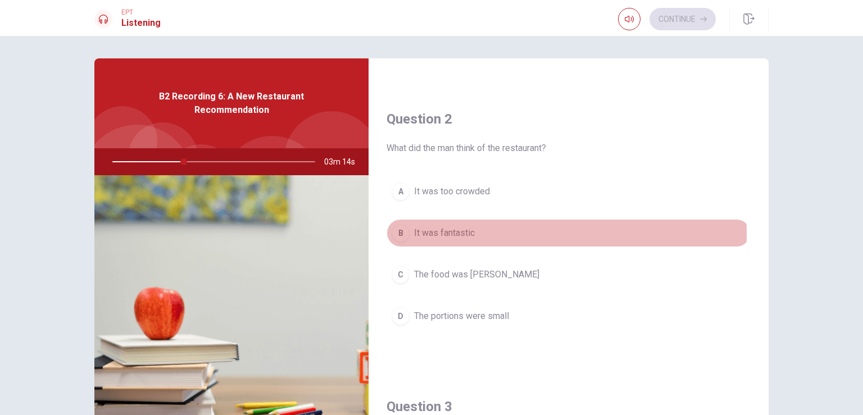
click at [469, 231] on span "It was fantastic" at bounding box center [444, 232] width 61 height 13
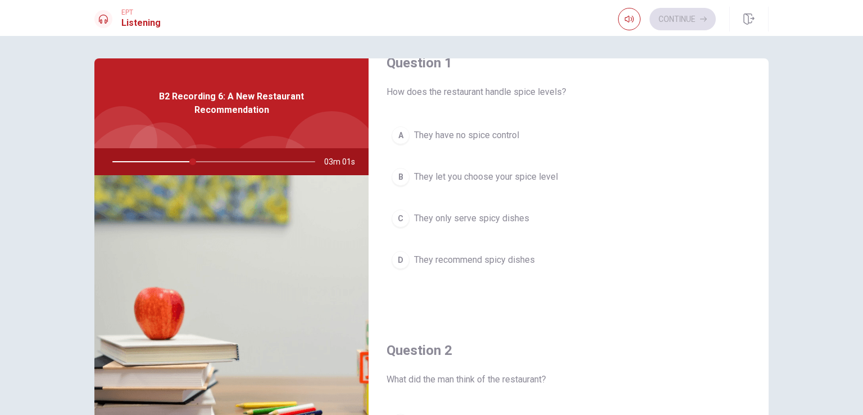
scroll to position [0, 0]
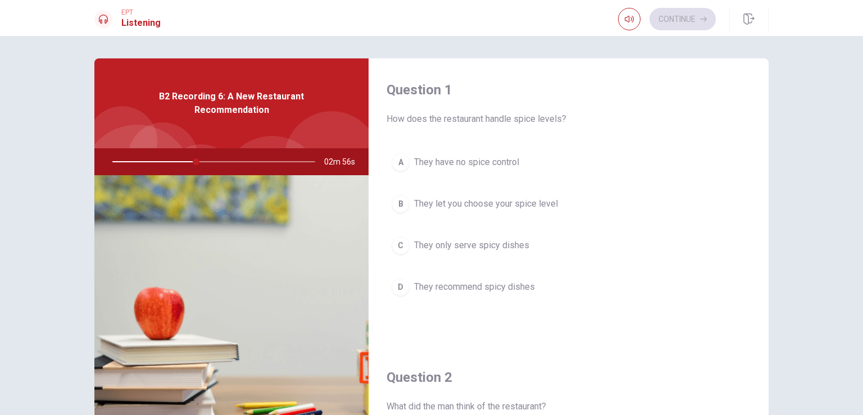
click at [529, 210] on button "B They let you choose your spice level" at bounding box center [568, 204] width 364 height 28
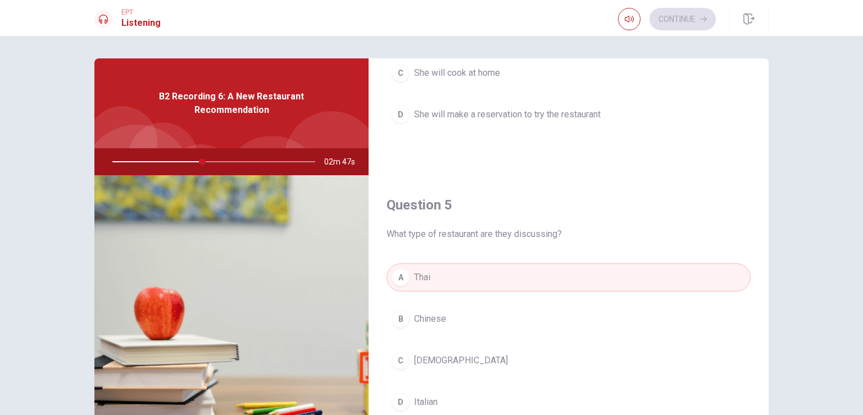
scroll to position [841, 0]
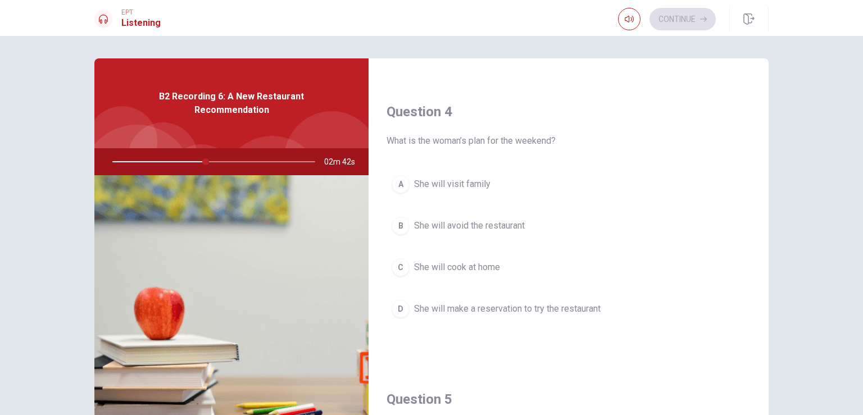
click at [525, 304] on span "She will make a reservation to try the restaurant" at bounding box center [507, 308] width 187 height 13
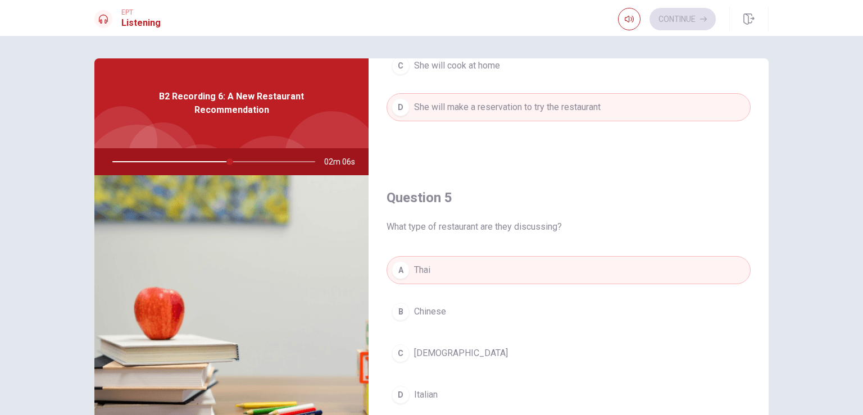
scroll to position [525, 0]
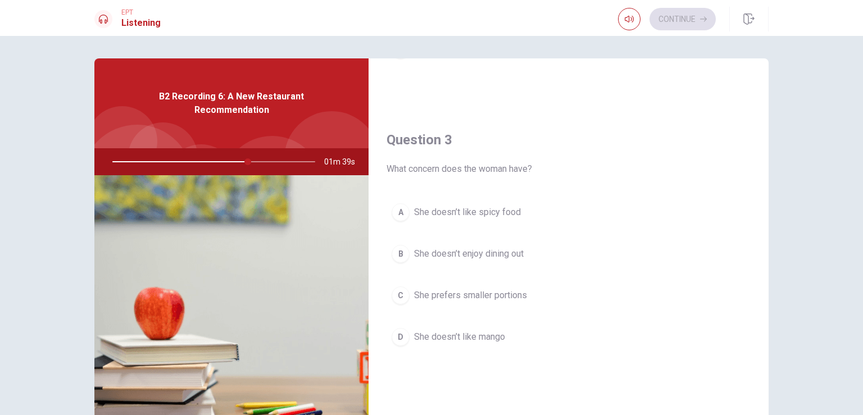
click at [484, 295] on span "She prefers smaller portions" at bounding box center [470, 295] width 113 height 13
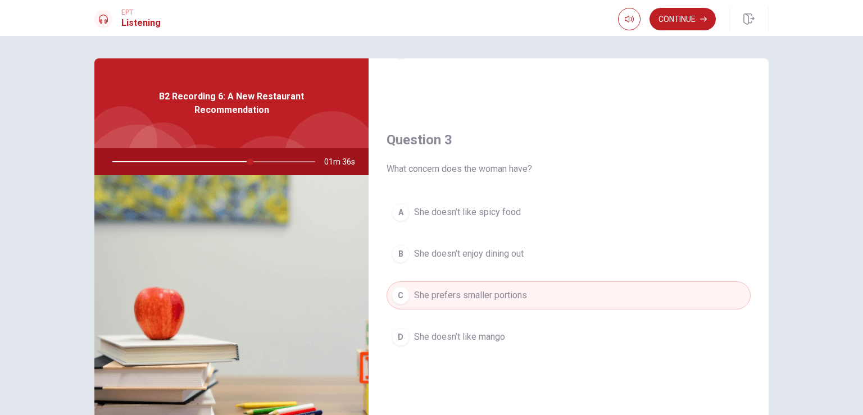
click at [470, 335] on span "She doesn’t like mango" at bounding box center [459, 336] width 91 height 13
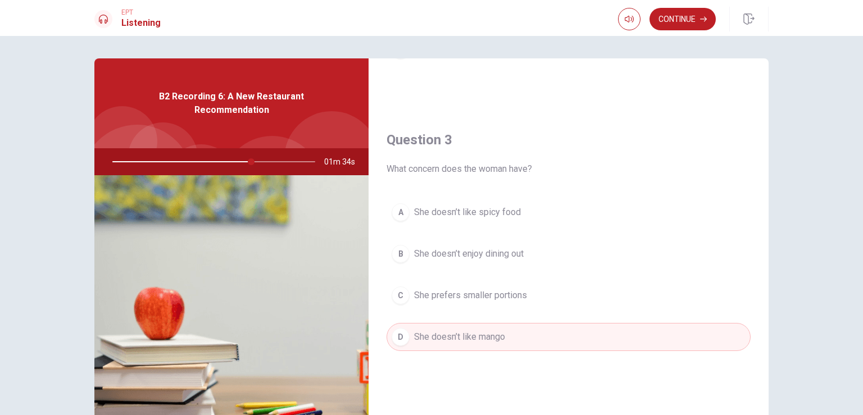
click at [696, 1] on div "EPT Listening Continue" at bounding box center [431, 18] width 863 height 36
click at [693, 15] on button "Continue" at bounding box center [682, 19] width 66 height 22
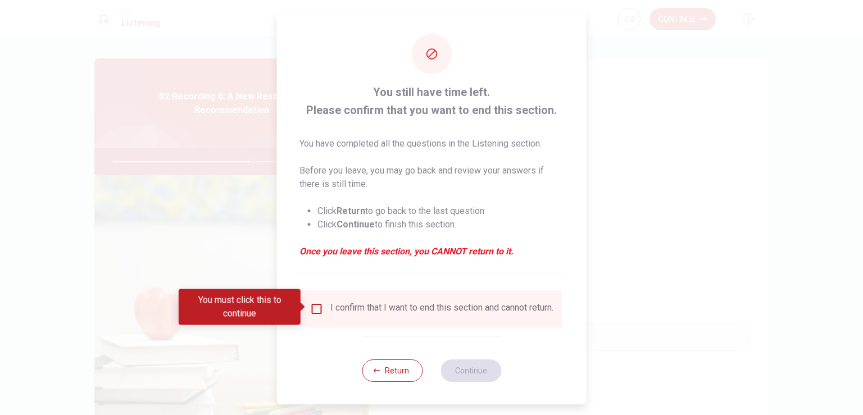
click at [332, 311] on div "I confirm that I want to end this section and cannot return." at bounding box center [441, 308] width 223 height 13
click at [322, 307] on div "I confirm that I want to end this section and cannot return." at bounding box center [431, 308] width 243 height 13
click at [318, 307] on input "You must click this to continue" at bounding box center [316, 308] width 13 height 13
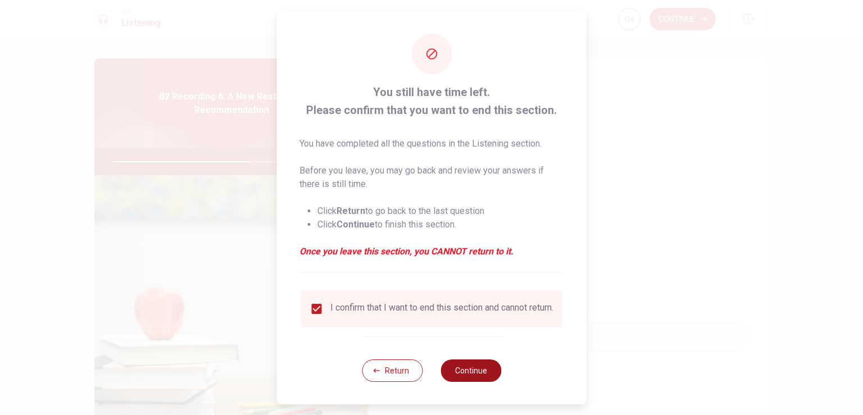
click at [469, 380] on button "Continue" at bounding box center [470, 371] width 61 height 22
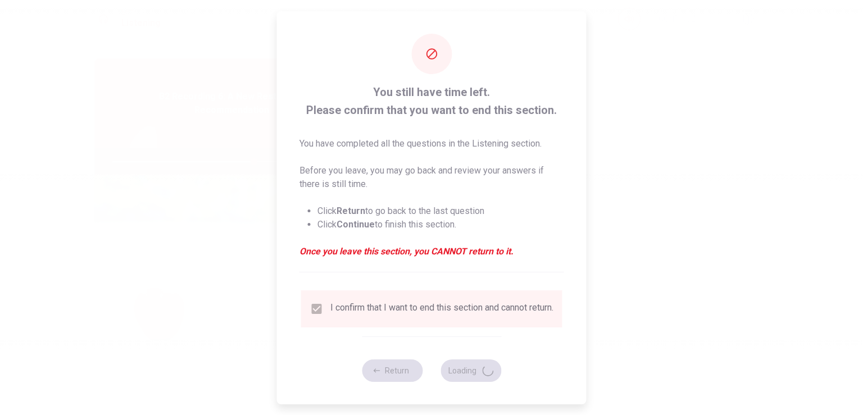
type input "70"
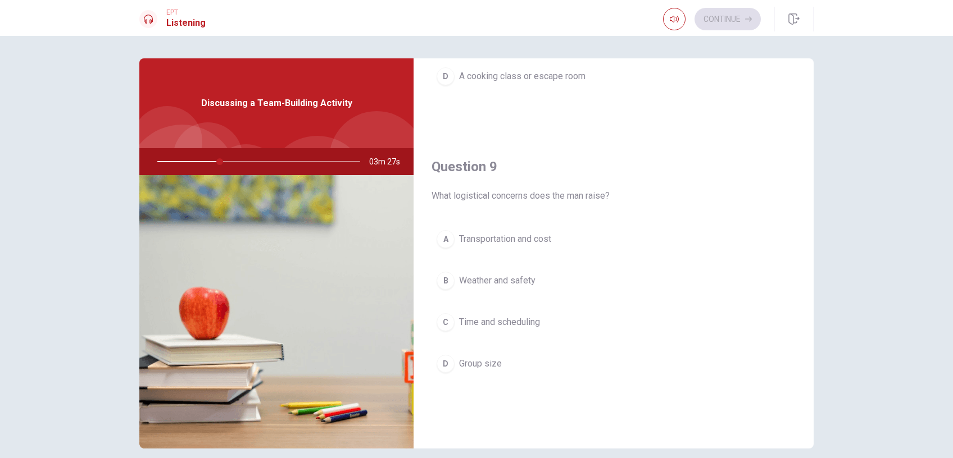
scroll to position [1045, 0]
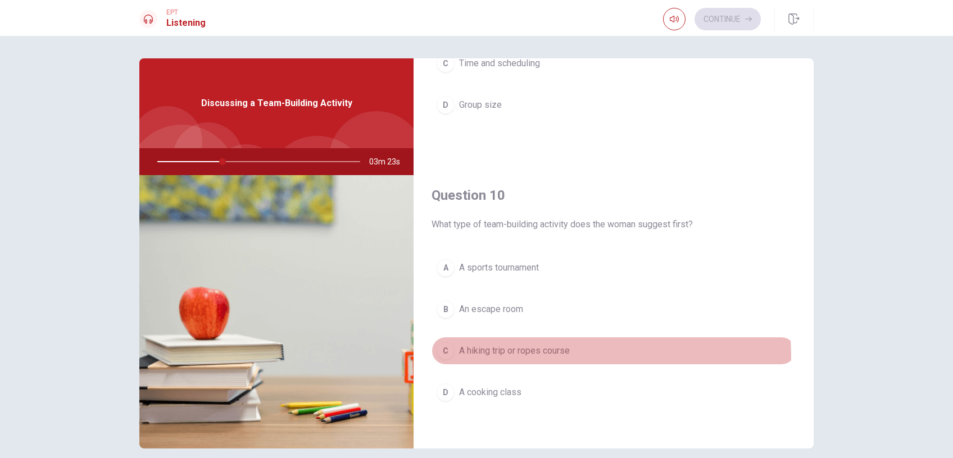
click at [524, 354] on span "A hiking trip or ropes course" at bounding box center [514, 350] width 111 height 13
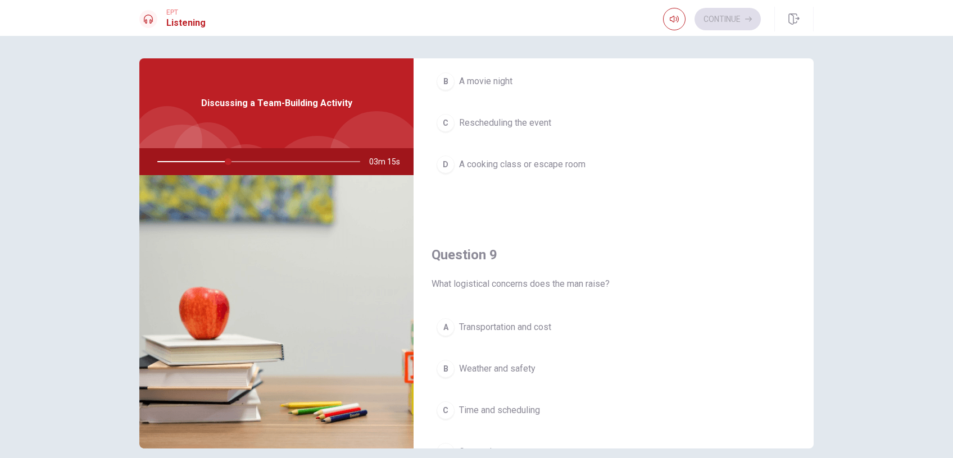
scroll to position [783, 0]
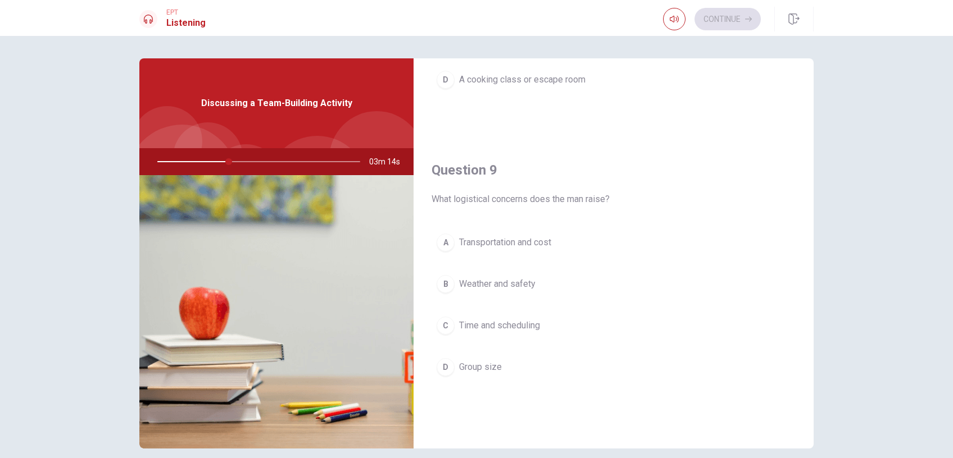
click at [507, 244] on span "Transportation and cost" at bounding box center [505, 242] width 92 height 13
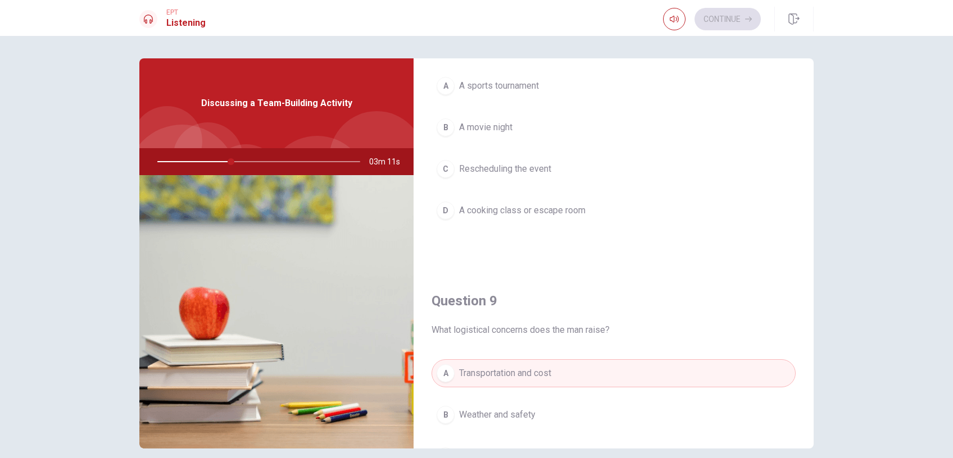
scroll to position [521, 0]
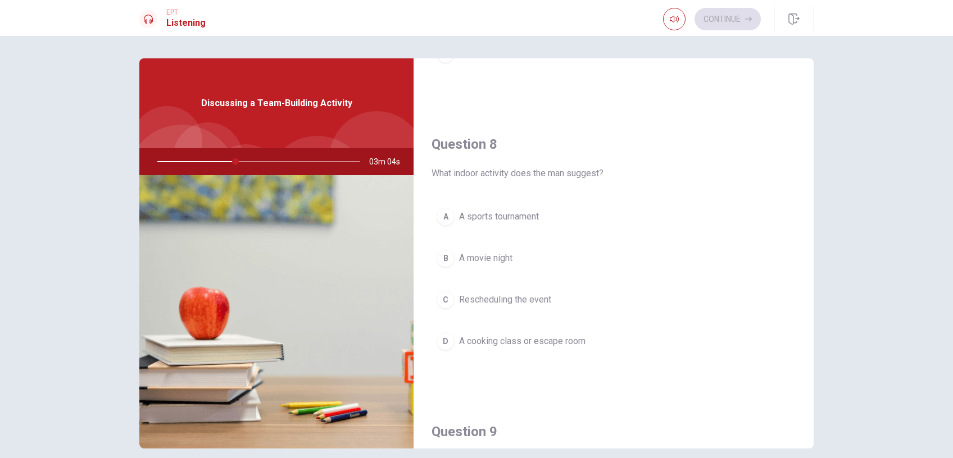
click at [543, 335] on span "A cooking class or escape room" at bounding box center [522, 341] width 126 height 13
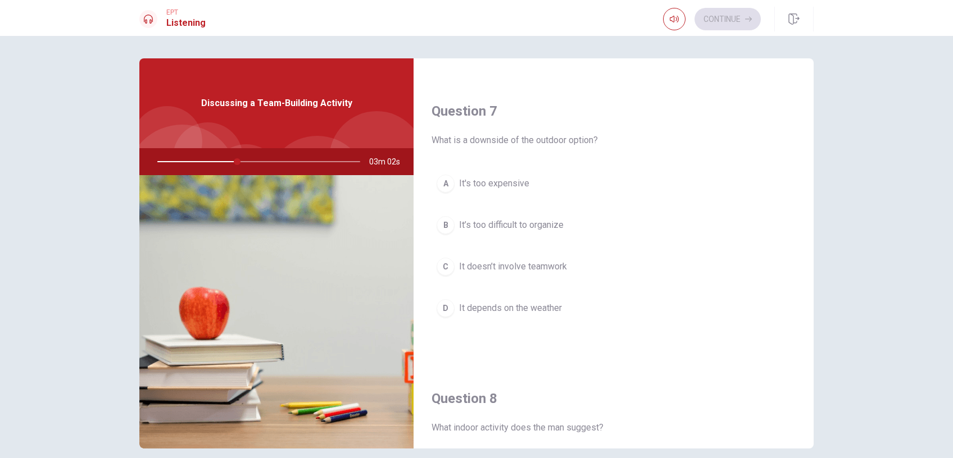
scroll to position [259, 0]
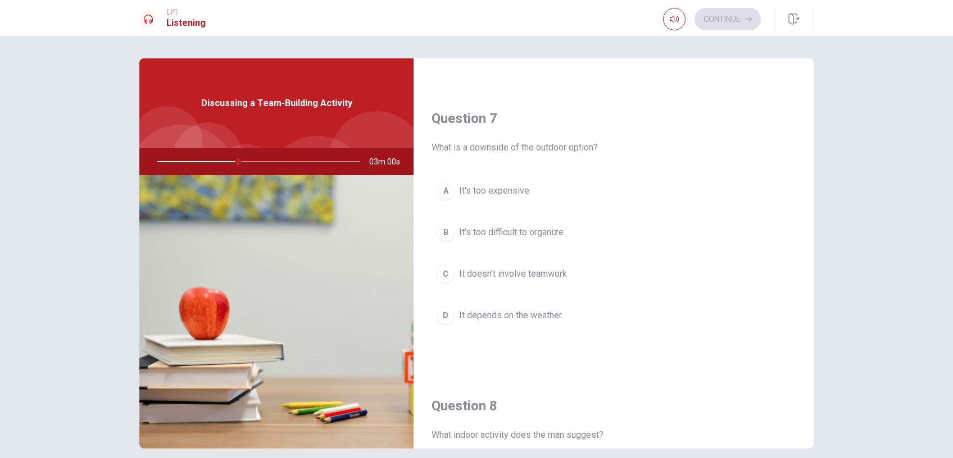
click at [570, 308] on button "D It depends on the weather" at bounding box center [613, 316] width 364 height 28
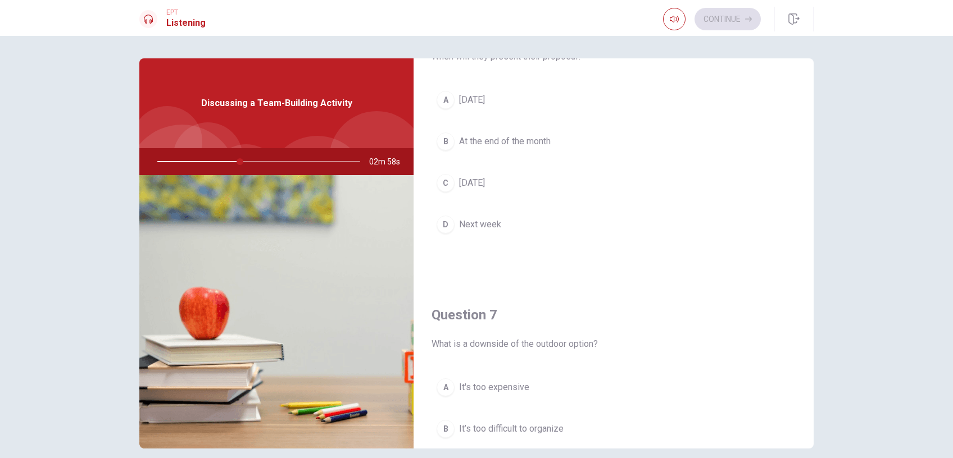
scroll to position [0, 0]
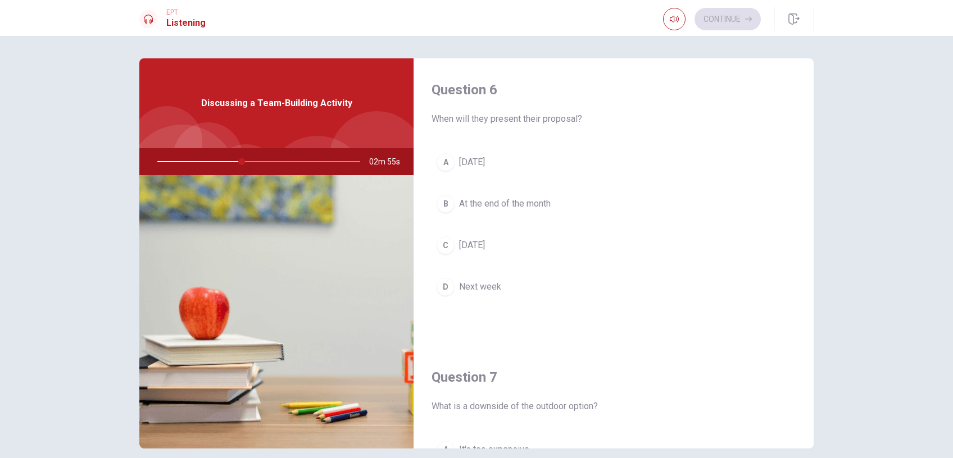
click at [490, 295] on button "D Next week" at bounding box center [613, 287] width 364 height 28
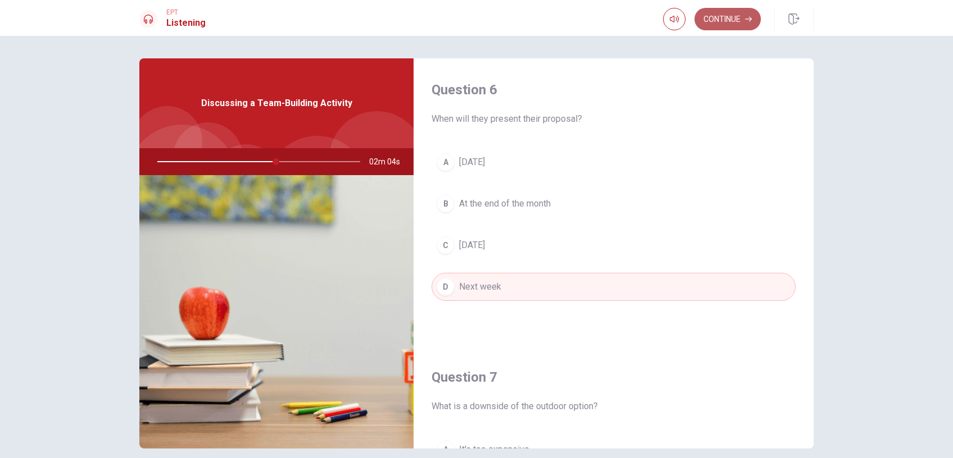
click at [717, 30] on button "Continue" at bounding box center [727, 19] width 66 height 22
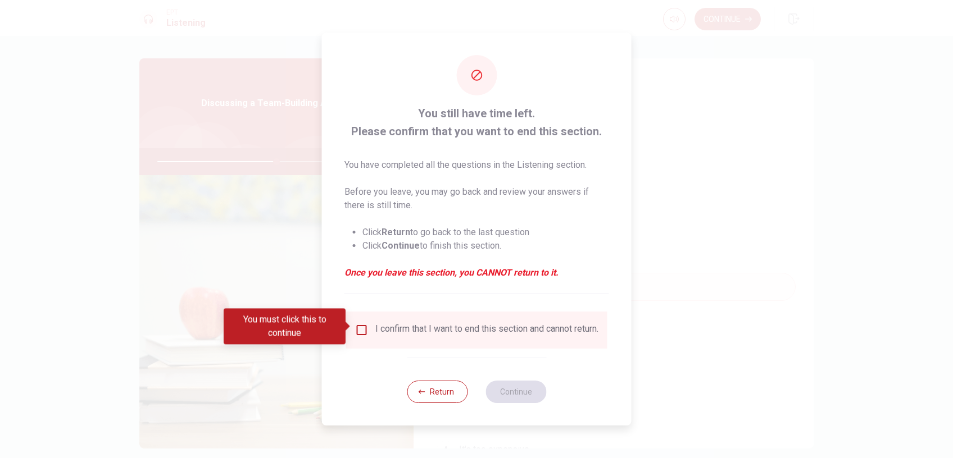
click at [413, 330] on div "I confirm that I want to end this section and cannot return." at bounding box center [486, 330] width 223 height 13
click at [357, 328] on input "You must click this to continue" at bounding box center [361, 330] width 13 height 13
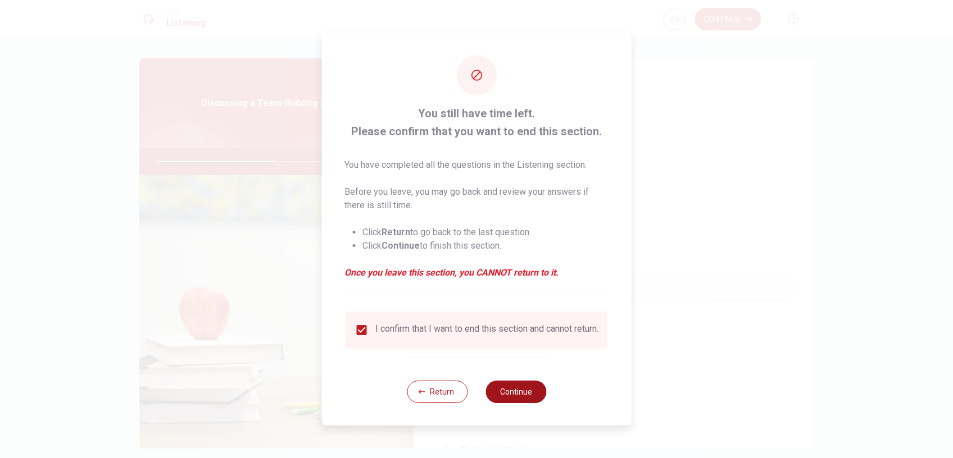
click at [524, 393] on button "Continue" at bounding box center [515, 392] width 61 height 22
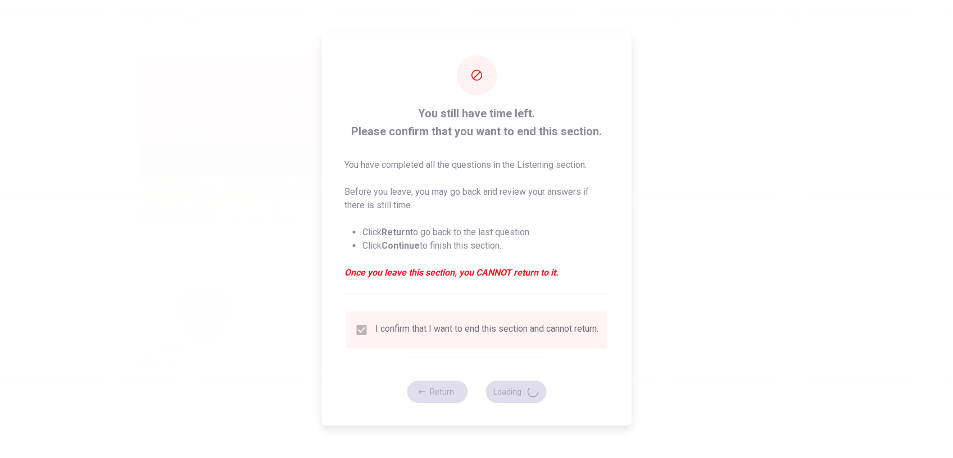
type input "60"
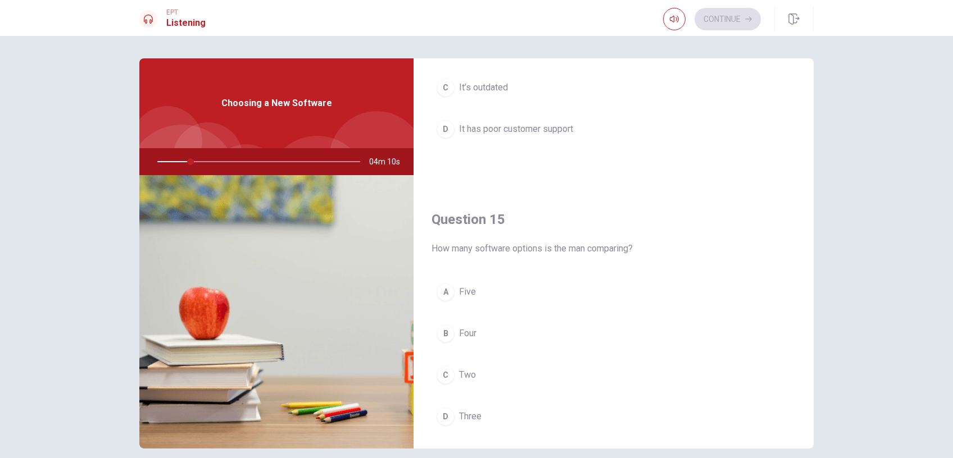
scroll to position [1045, 0]
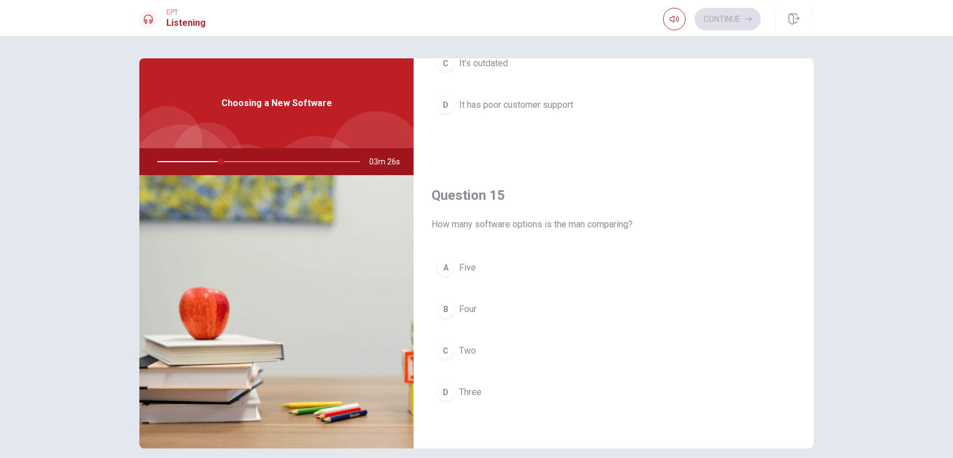
click at [436, 387] on div "D" at bounding box center [445, 393] width 18 height 18
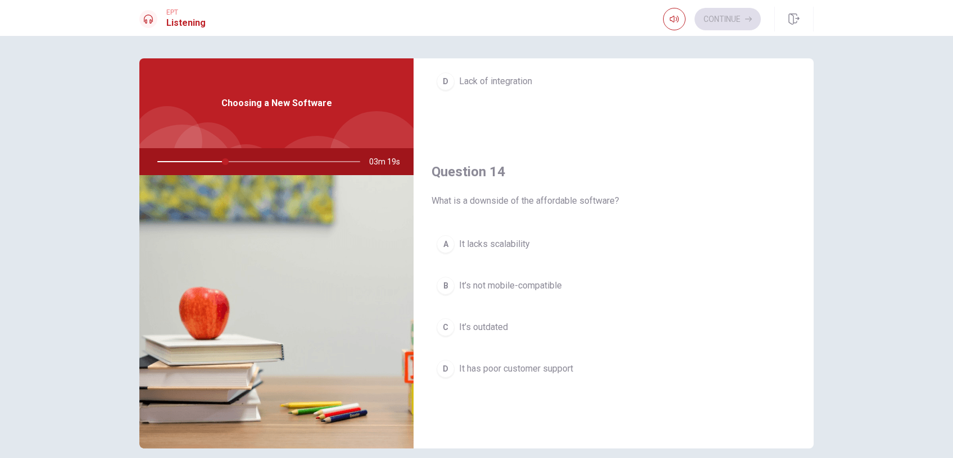
scroll to position [783, 0]
click at [490, 322] on span "It’s outdated" at bounding box center [483, 325] width 49 height 13
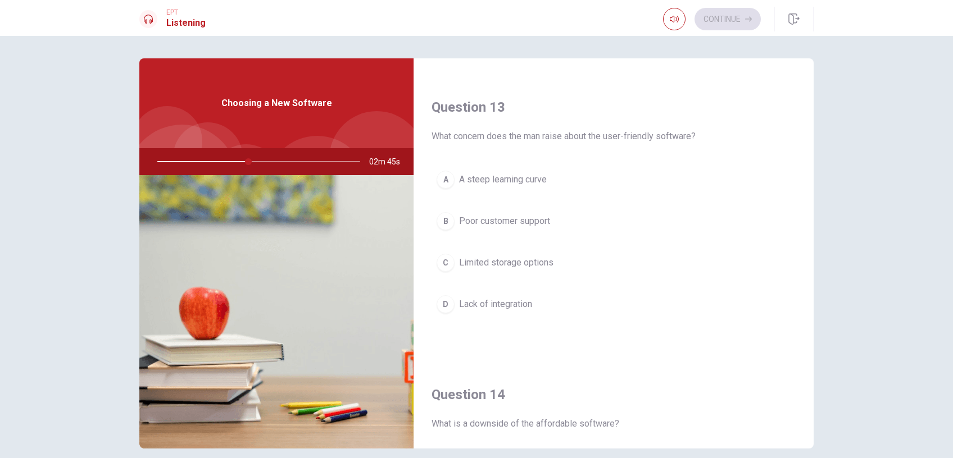
scroll to position [521, 0]
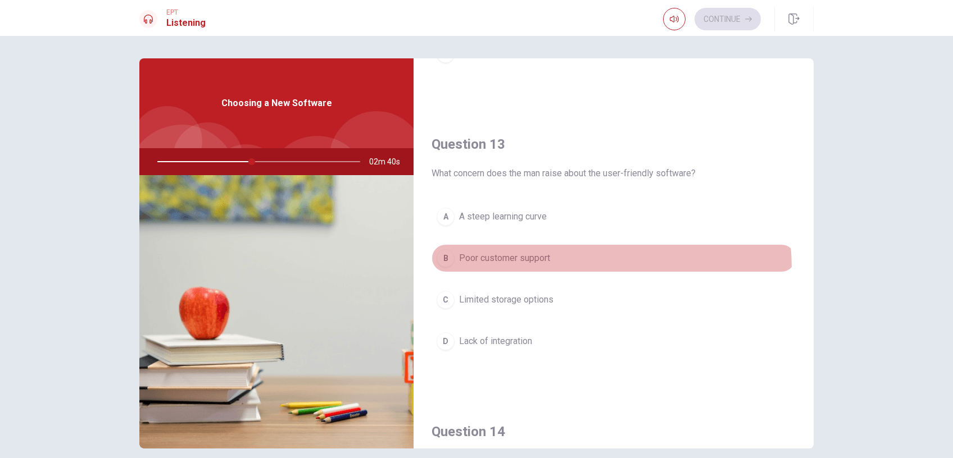
click at [548, 267] on button "B Poor customer support" at bounding box center [613, 258] width 364 height 28
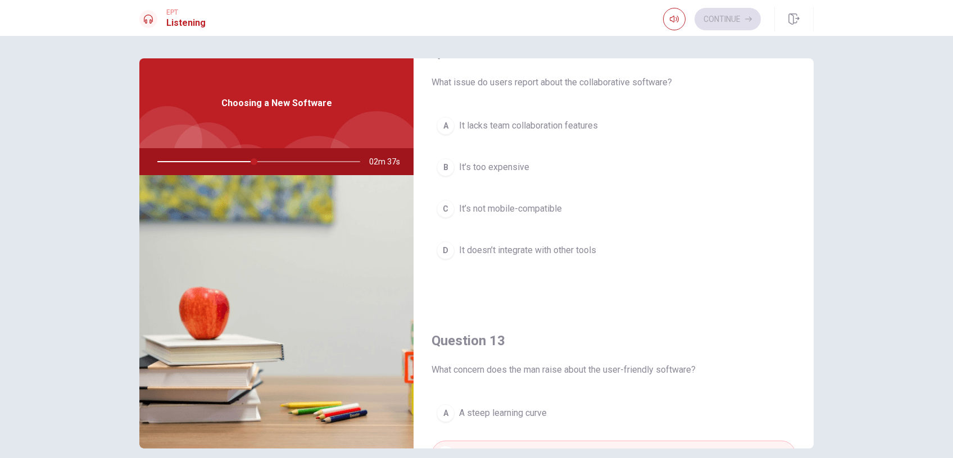
scroll to position [259, 0]
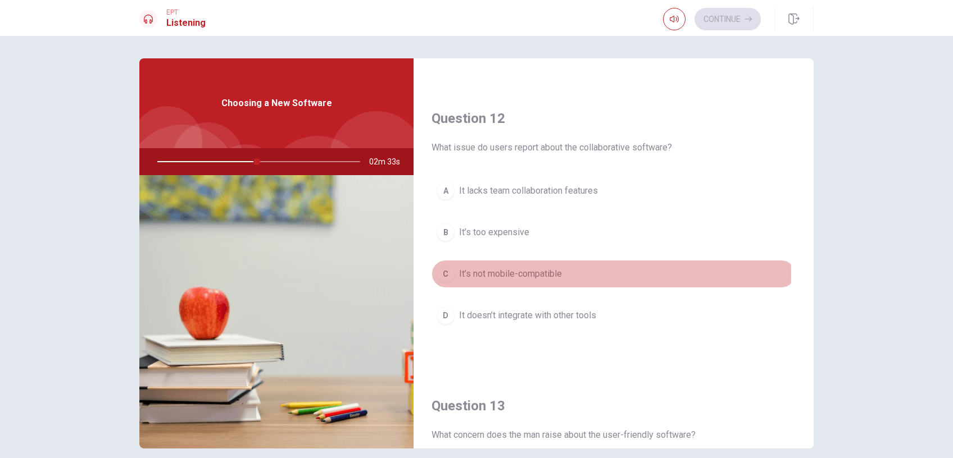
click at [544, 273] on span "It’s not mobile-compatible" at bounding box center [510, 273] width 103 height 13
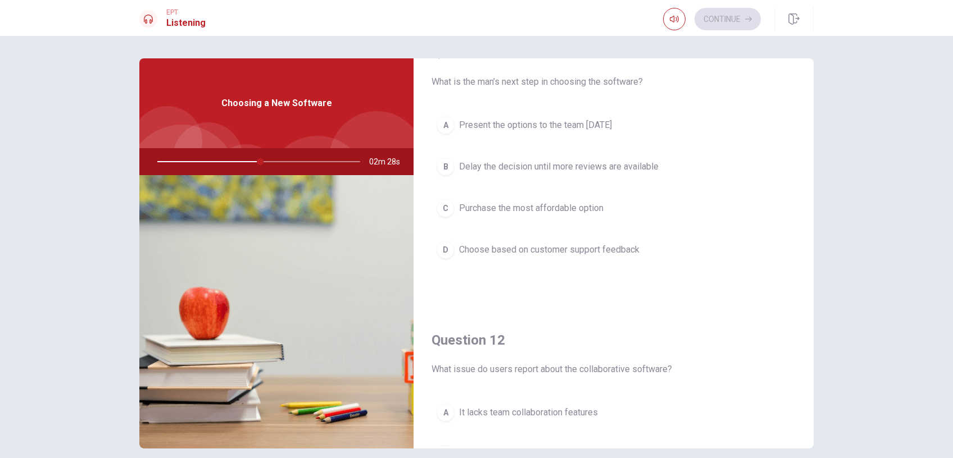
scroll to position [0, 0]
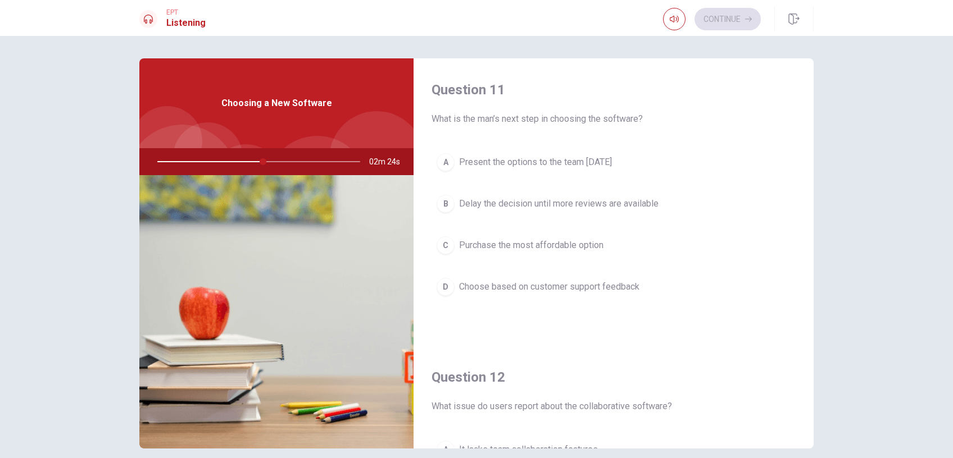
click at [549, 160] on span "Present the options to the team [DATE]" at bounding box center [535, 162] width 153 height 13
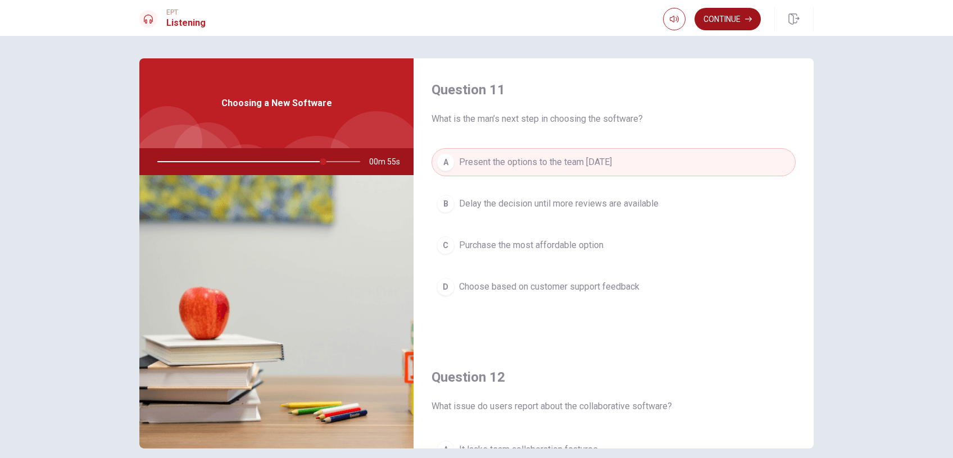
click at [734, 20] on button "Continue" at bounding box center [727, 19] width 66 height 22
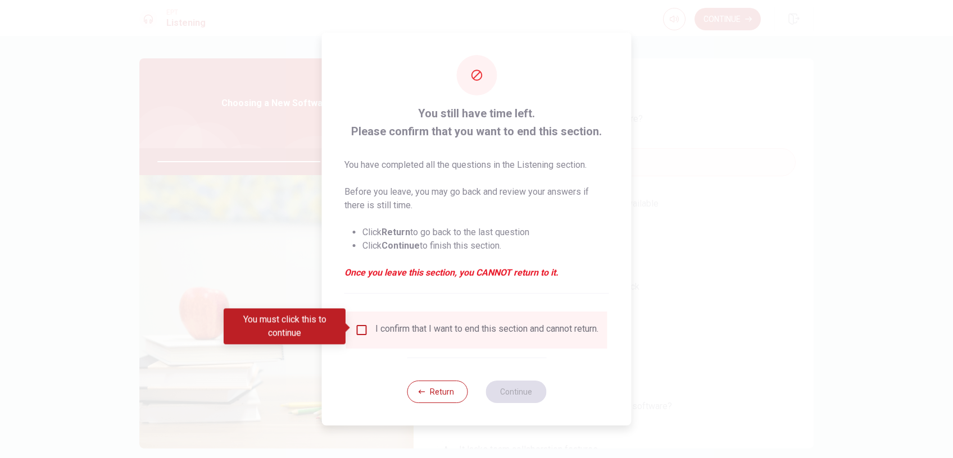
click at [375, 329] on div "I confirm that I want to end this section and cannot return." at bounding box center [486, 330] width 223 height 13
click at [365, 330] on input "You must click this to continue" at bounding box center [361, 330] width 13 height 13
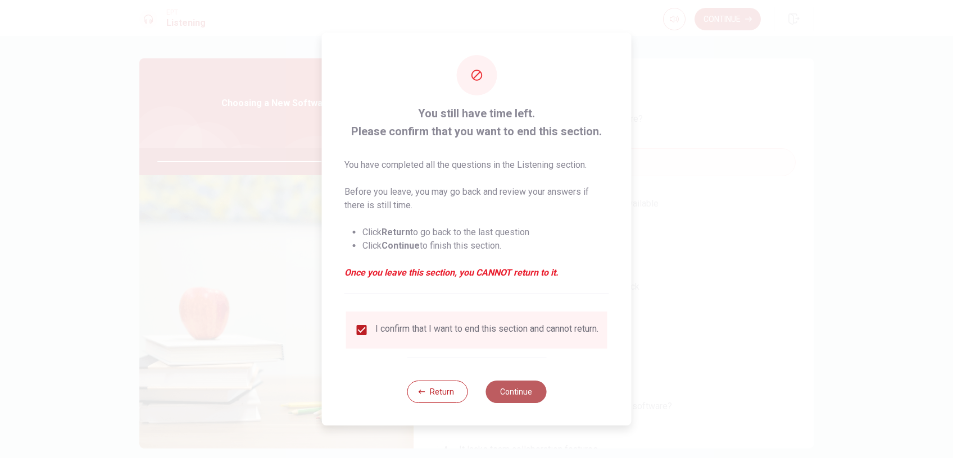
click at [499, 393] on button "Continue" at bounding box center [515, 392] width 61 height 22
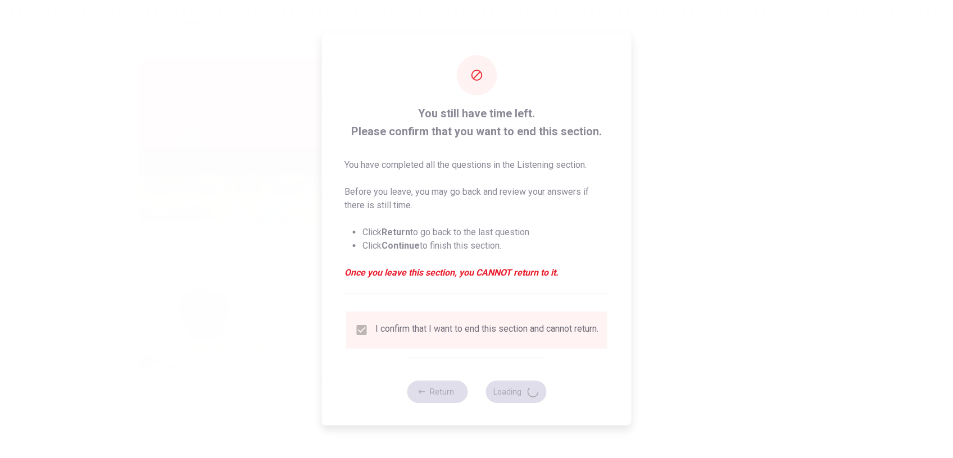
type input "83"
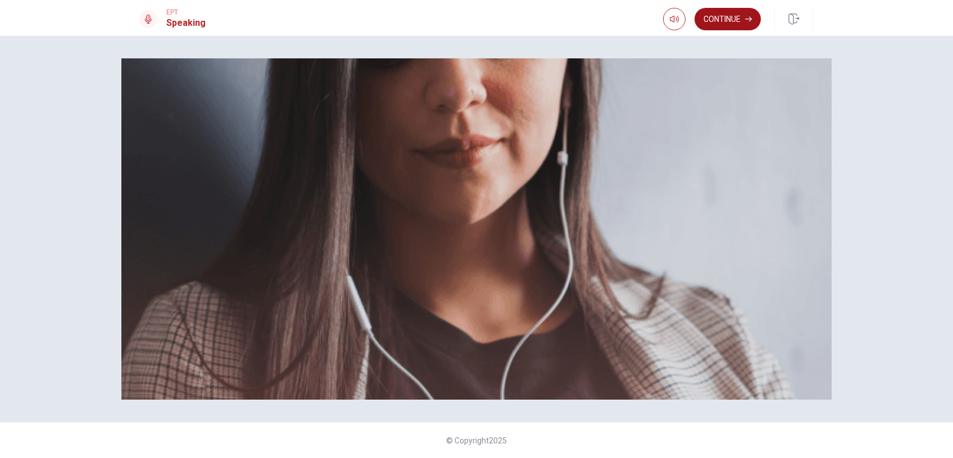
click at [712, 28] on button "Continue" at bounding box center [727, 19] width 66 height 22
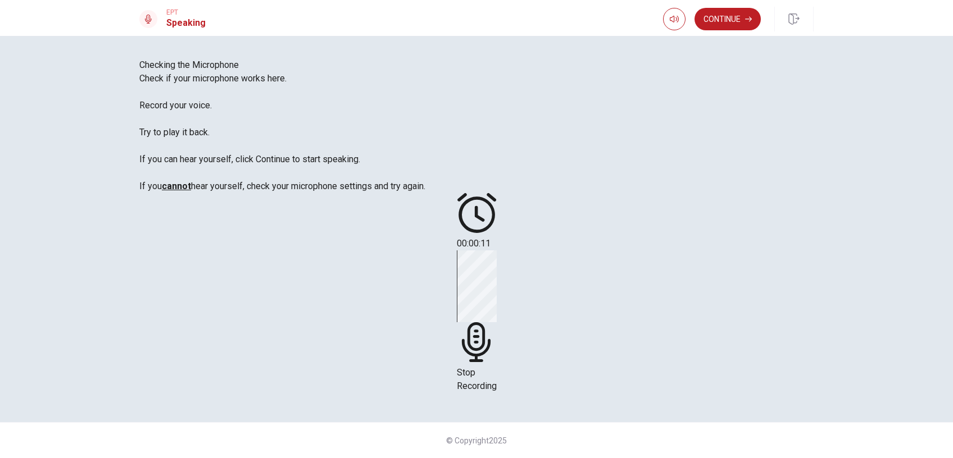
scroll to position [65, 0]
click at [497, 251] on div "Stop Recording" at bounding box center [477, 322] width 40 height 143
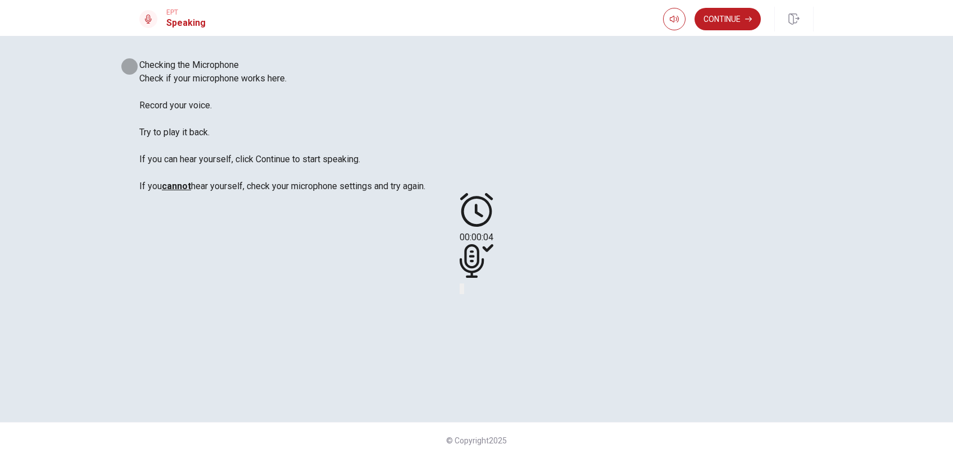
click at [464, 289] on button "Play Audio" at bounding box center [463, 289] width 2 height 11
click at [463, 292] on icon "Play Audio" at bounding box center [463, 292] width 0 height 0
click at [722, 26] on button "Continue" at bounding box center [727, 19] width 66 height 22
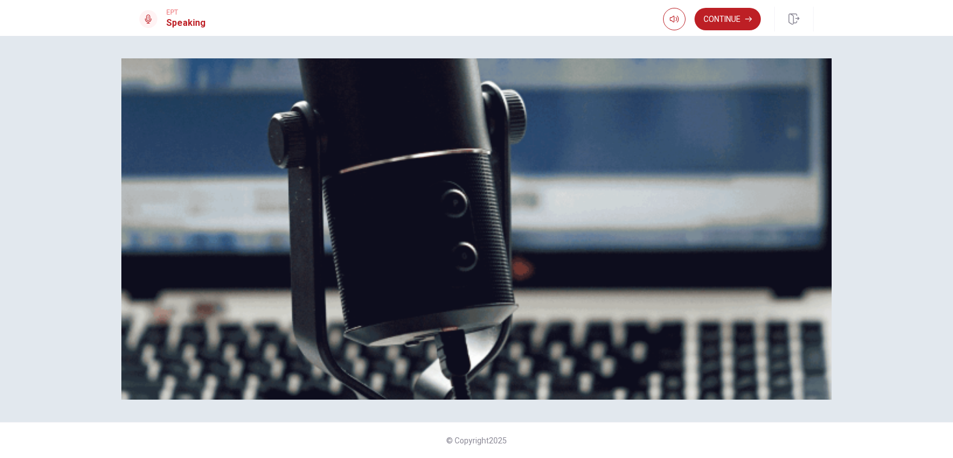
click at [720, 24] on button "Continue" at bounding box center [727, 19] width 66 height 22
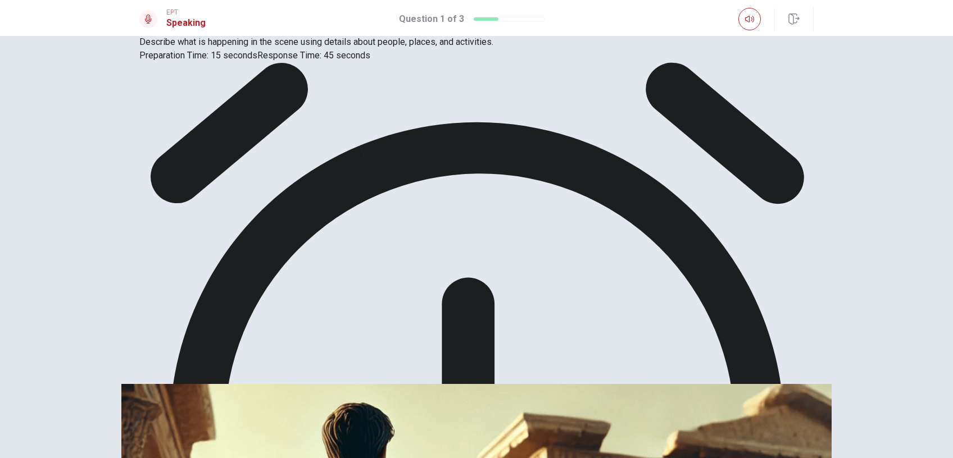
scroll to position [0, 0]
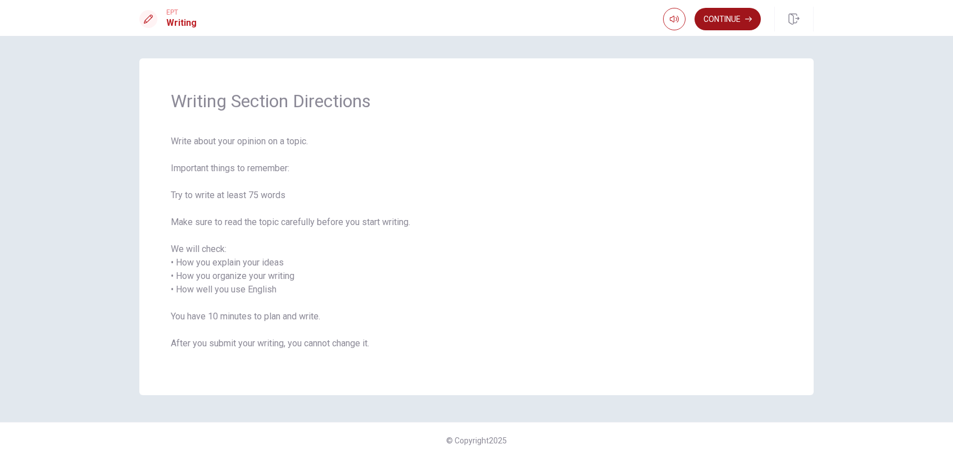
click at [725, 18] on button "Continue" at bounding box center [727, 19] width 66 height 22
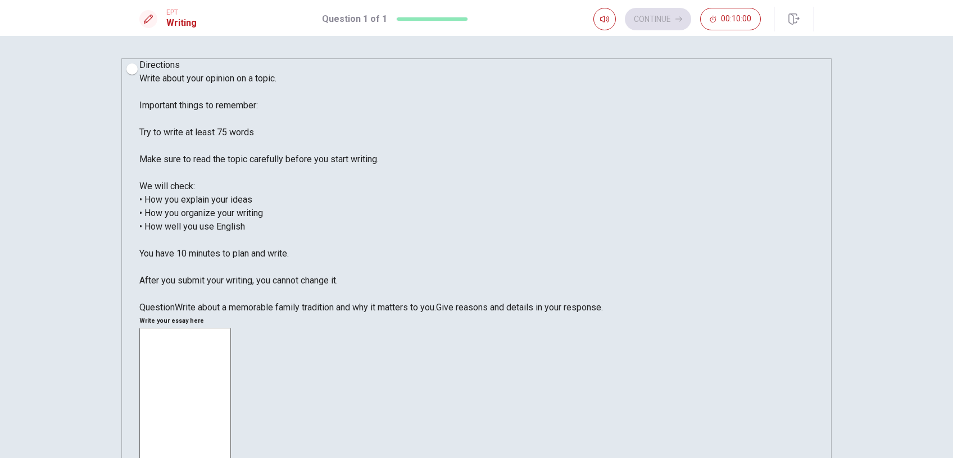
type textarea "I"
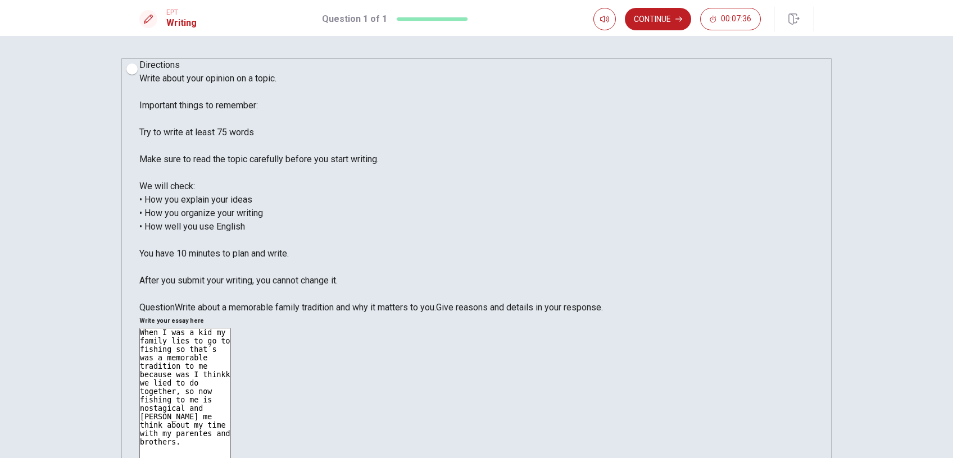
drag, startPoint x: 623, startPoint y: 113, endPoint x: 615, endPoint y: 113, distance: 8.4
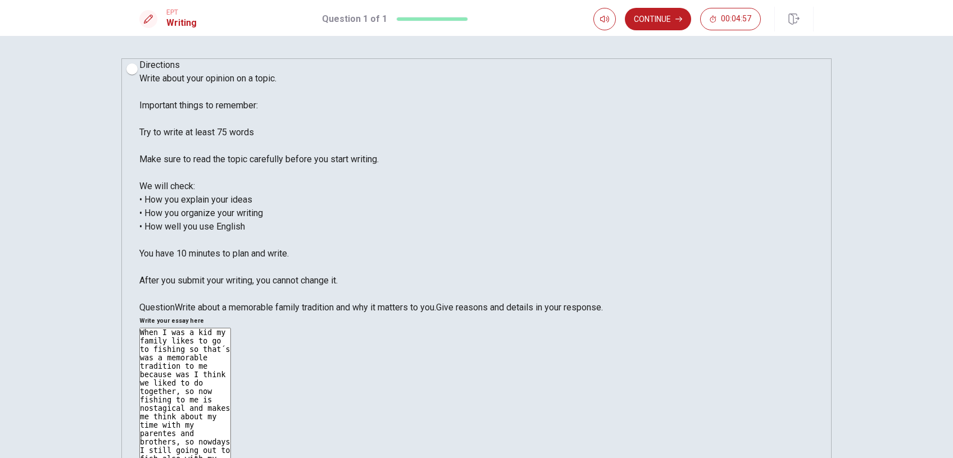
drag, startPoint x: 612, startPoint y: 193, endPoint x: 606, endPoint y: 194, distance: 5.6
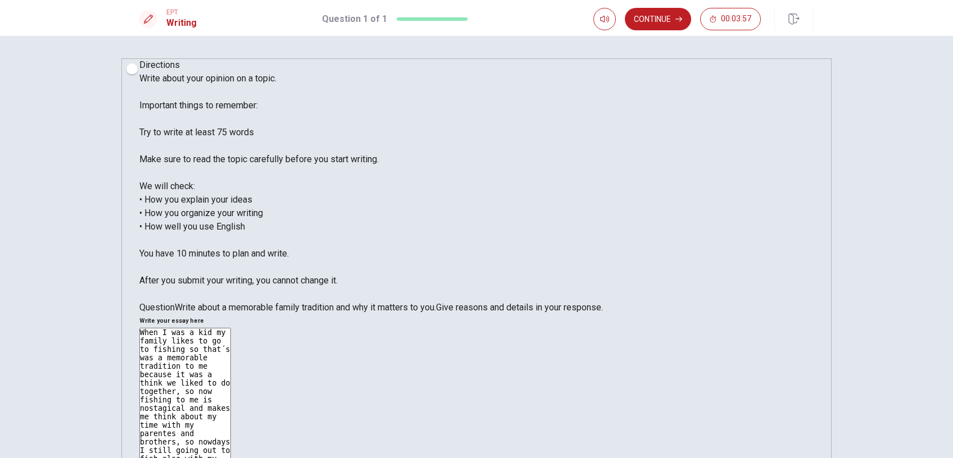
drag, startPoint x: 511, startPoint y: 178, endPoint x: 500, endPoint y: 179, distance: 10.7
type textarea "When I was a kid my family likes to go to fishing so that´s was a memorable tra…"
click at [640, 22] on button "Continue" at bounding box center [658, 19] width 66 height 22
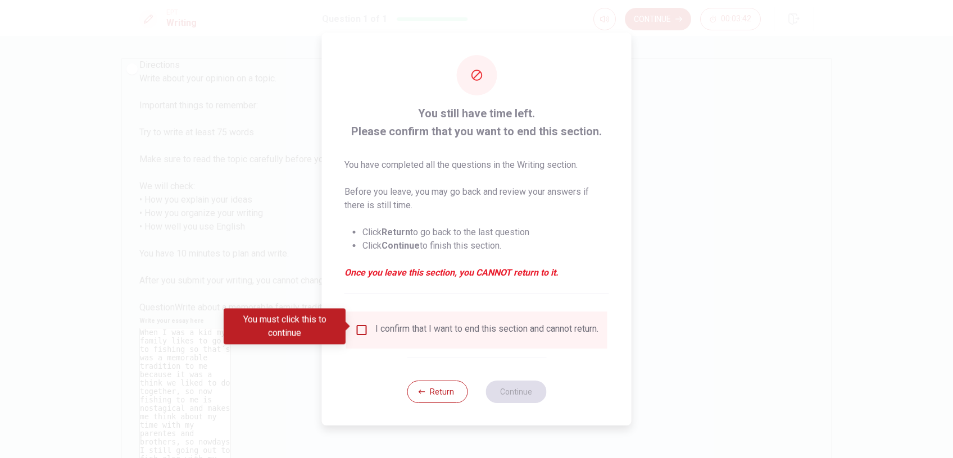
click at [363, 328] on input "You must click this to continue" at bounding box center [361, 330] width 13 height 13
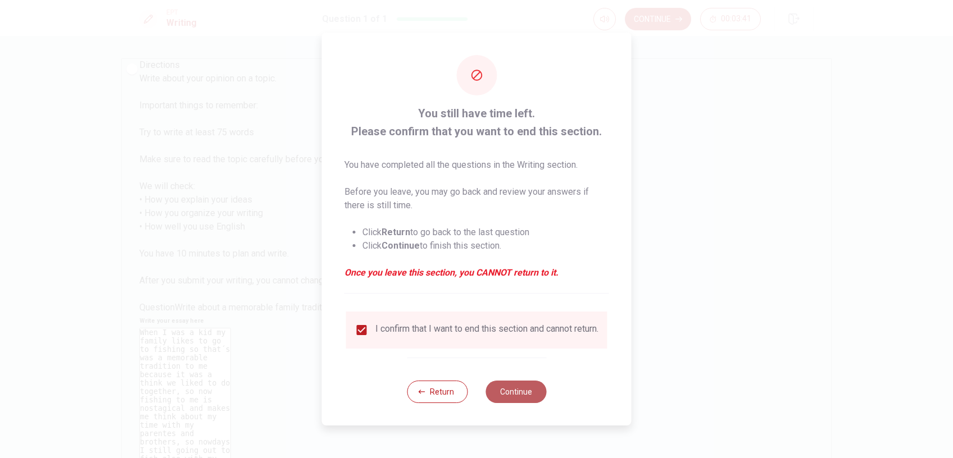
click at [498, 402] on button "Continue" at bounding box center [515, 392] width 61 height 22
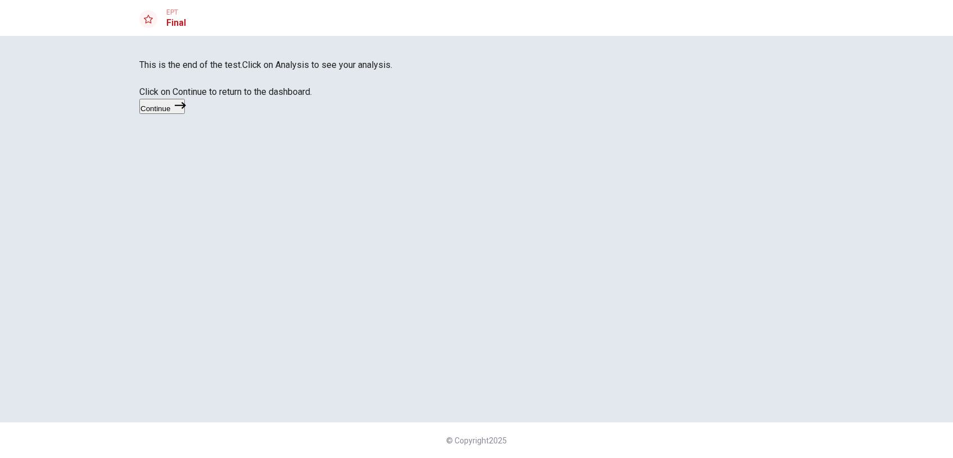
click at [185, 114] on button "Continue" at bounding box center [162, 106] width 46 height 15
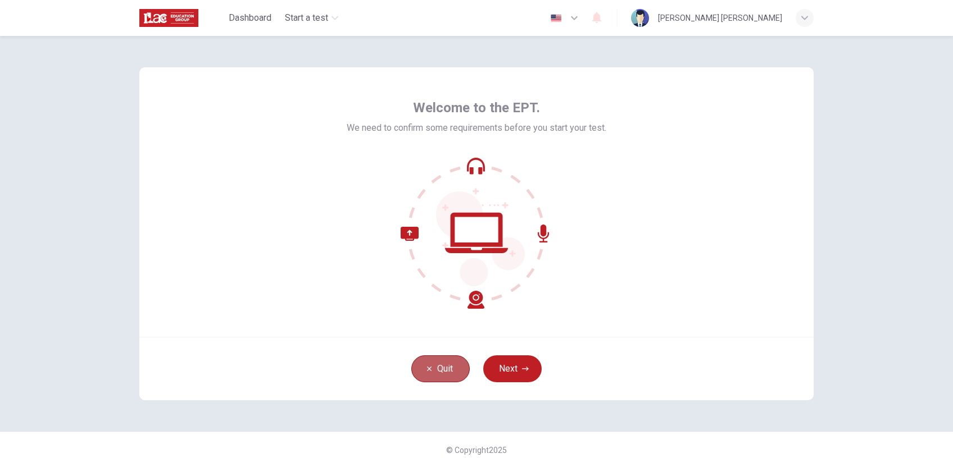
click at [458, 361] on button "Quit" at bounding box center [440, 369] width 58 height 27
